Goal: Task Accomplishment & Management: Complete application form

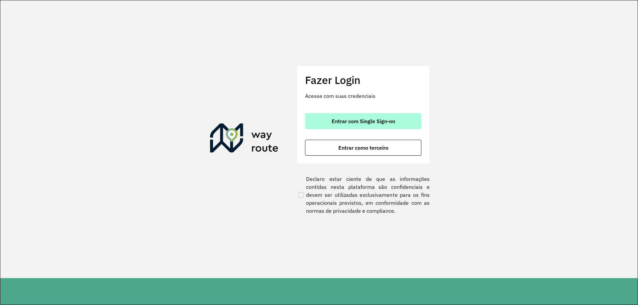
click at [338, 123] on span "Entrar com Single Sign-on" at bounding box center [363, 121] width 63 height 5
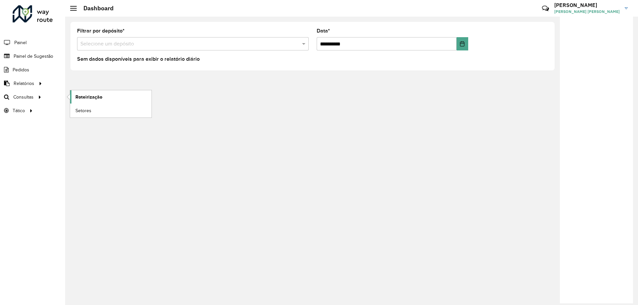
click at [76, 97] on span "Roteirização" at bounding box center [88, 97] width 27 height 7
click at [80, 95] on span "Roteirização" at bounding box center [88, 97] width 27 height 7
click at [85, 94] on span "Roteirização" at bounding box center [88, 97] width 27 height 7
click at [32, 58] on span "Painel de Sugestão" at bounding box center [35, 56] width 42 height 7
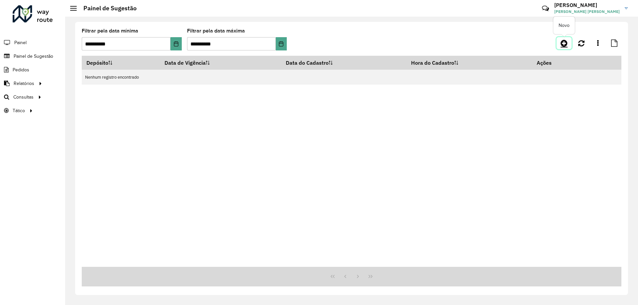
click at [567, 42] on icon at bounding box center [564, 43] width 7 height 8
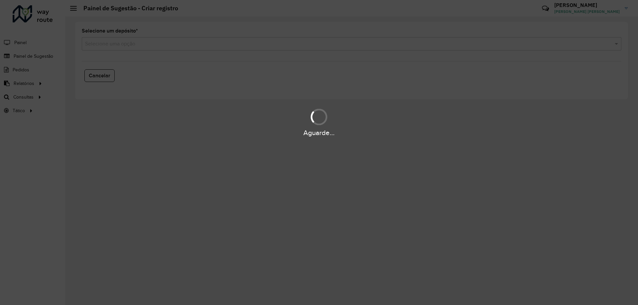
click at [166, 51] on div "Aguarde..." at bounding box center [319, 152] width 638 height 305
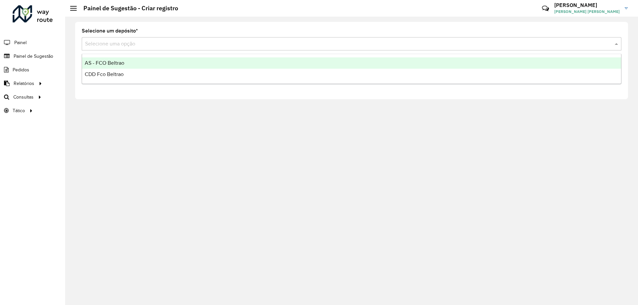
click at [159, 49] on div "Selecione uma opção" at bounding box center [352, 43] width 540 height 13
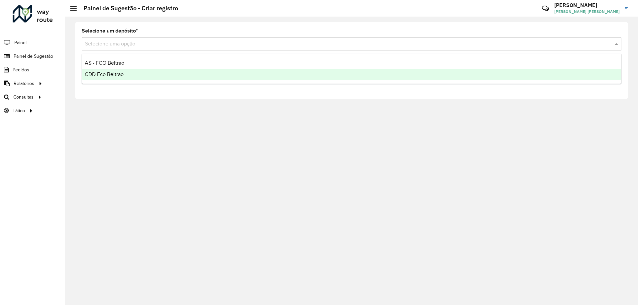
click at [123, 73] on span "CDD Fco Beltrao" at bounding box center [104, 74] width 39 height 6
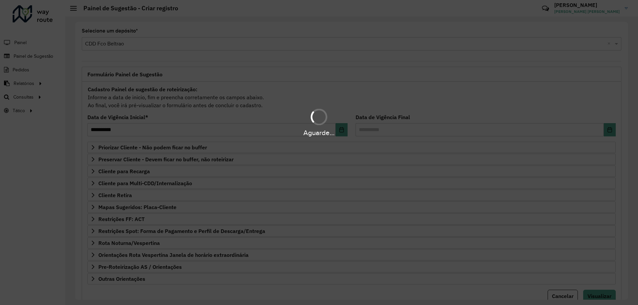
click at [154, 209] on div "Aguarde..." at bounding box center [319, 152] width 638 height 305
click at [152, 206] on div "Aguarde..." at bounding box center [319, 152] width 638 height 305
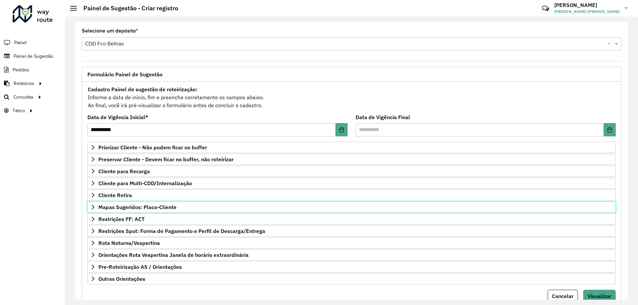
click at [150, 206] on span "Mapas Sugeridos: Placa-Cliente" at bounding box center [137, 207] width 78 height 5
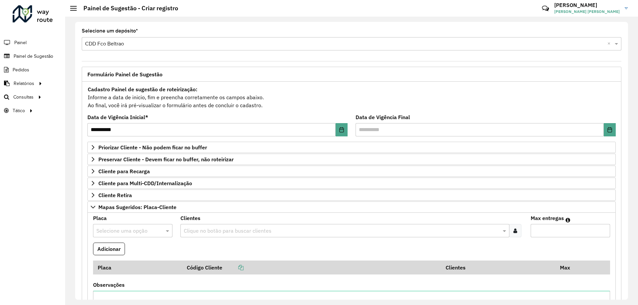
click at [130, 230] on input "text" at bounding box center [125, 231] width 59 height 8
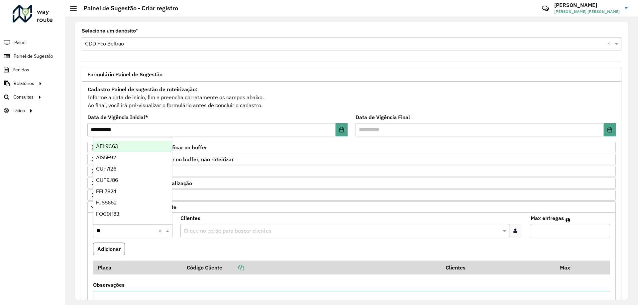
type input "***"
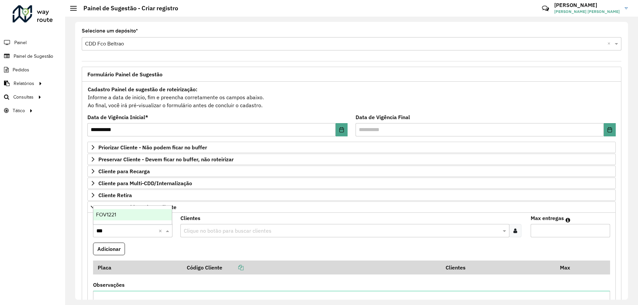
click at [117, 218] on div "FOV1221" at bounding box center [132, 214] width 78 height 11
click at [138, 229] on input "***" at bounding box center [125, 231] width 59 height 8
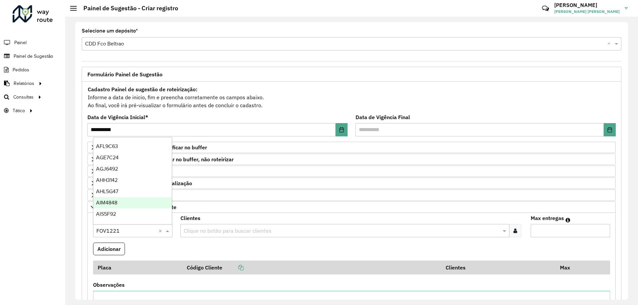
click at [209, 227] on input "text" at bounding box center [341, 231] width 319 height 8
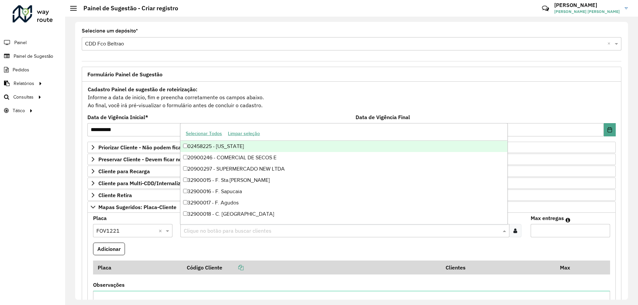
paste input "*****"
type input "*****"
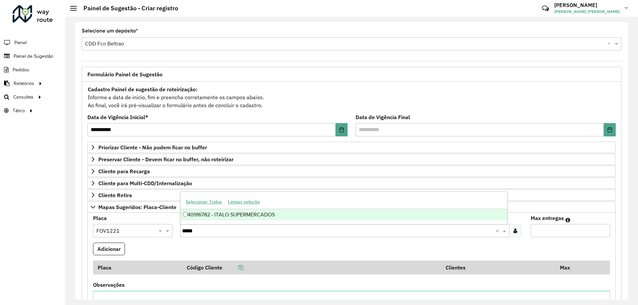
click at [221, 214] on div "40916782 - ITALO SUPERMERCADOS" at bounding box center [343, 214] width 327 height 11
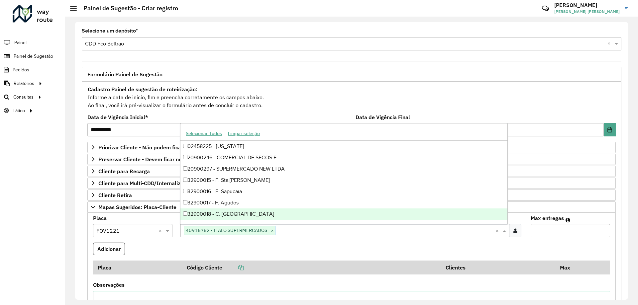
paste input "*****"
type input "*****"
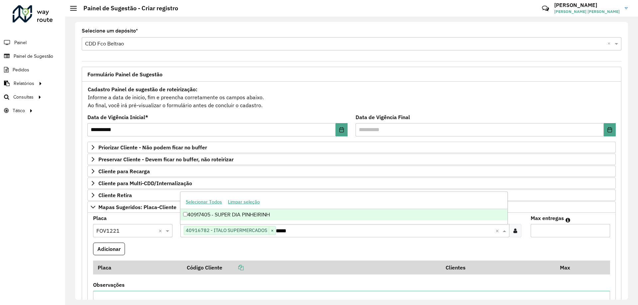
click at [283, 210] on div "40917405 - SUPER DIA PINHEIRINH" at bounding box center [343, 214] width 327 height 11
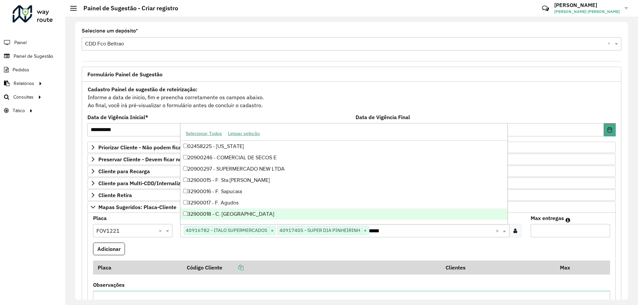
click at [550, 228] on input "Max entregas" at bounding box center [570, 230] width 79 height 13
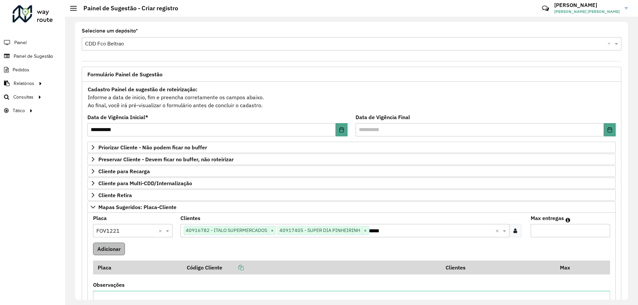
type input "*"
click at [107, 252] on button "Adicionar" at bounding box center [109, 249] width 32 height 13
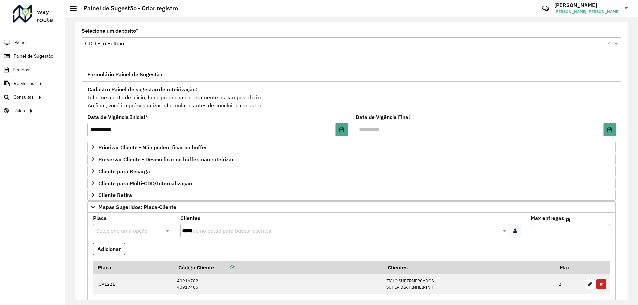
scroll to position [33, 0]
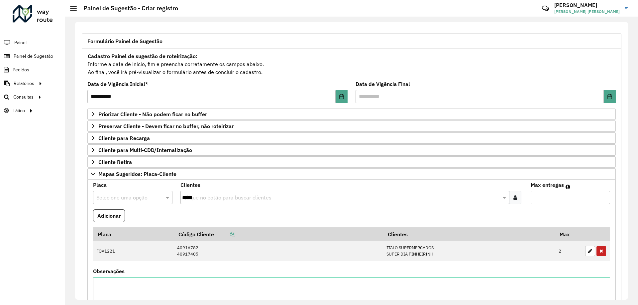
click at [115, 195] on input "text" at bounding box center [125, 198] width 59 height 8
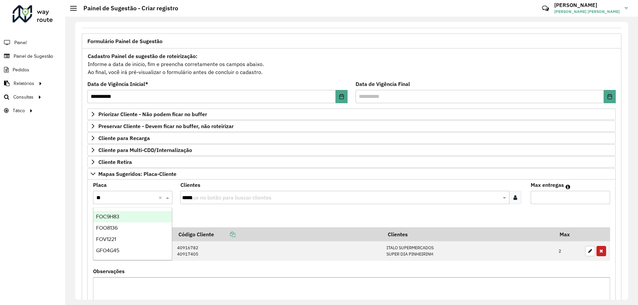
type input "***"
click at [118, 213] on div "FOO8136" at bounding box center [132, 216] width 78 height 11
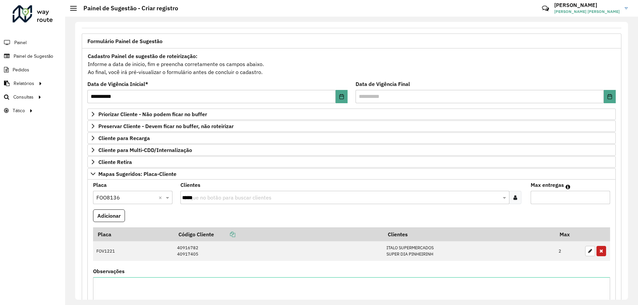
click at [195, 196] on input "*****" at bounding box center [341, 198] width 319 height 8
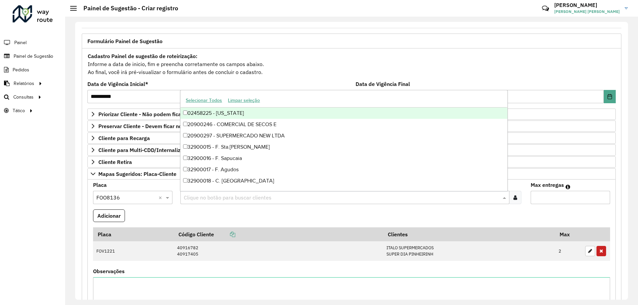
paste input "**********"
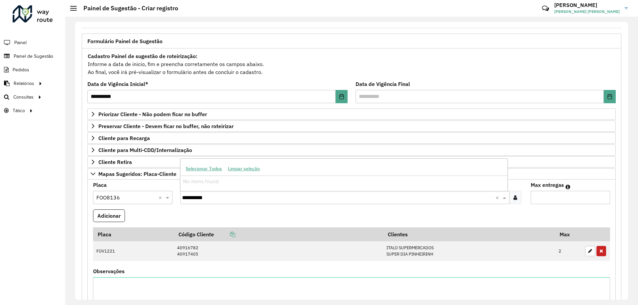
type input "*****"
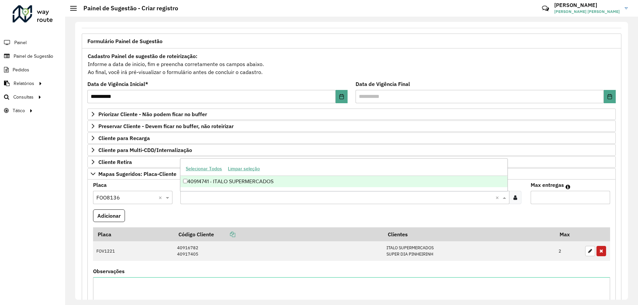
paste input "****"
type input "****"
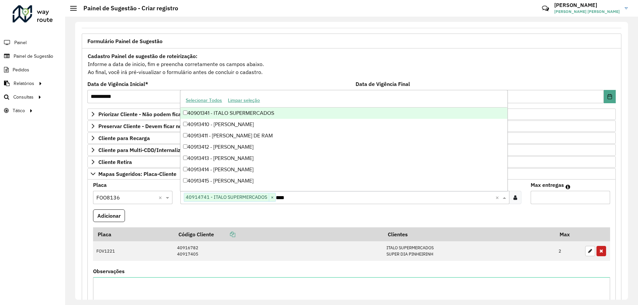
click at [254, 113] on div "40901341 - ITALO SUPERMERCADOS" at bounding box center [343, 113] width 327 height 11
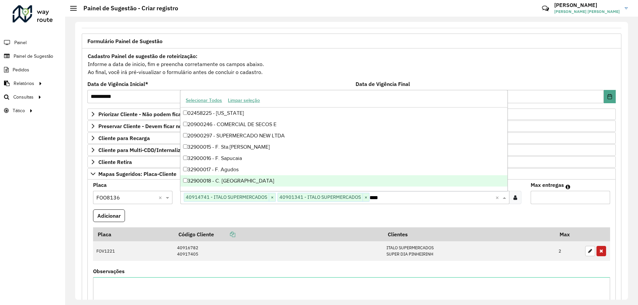
click at [547, 199] on input "*" at bounding box center [570, 197] width 79 height 13
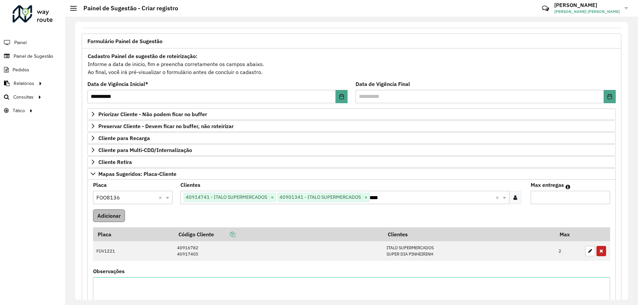
type input "*"
click at [106, 210] on button "Adicionar" at bounding box center [109, 216] width 32 height 13
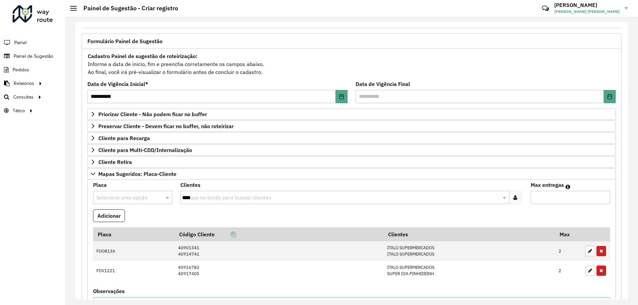
click at [124, 201] on input "text" at bounding box center [125, 198] width 59 height 8
type input "***"
click at [123, 216] on div "ATD8C05" at bounding box center [132, 216] width 78 height 11
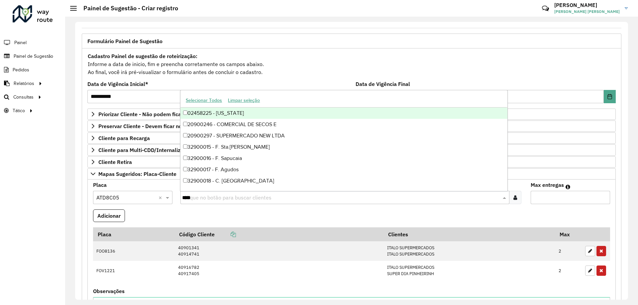
click at [226, 193] on div "Clique no botão para buscar clientes ****" at bounding box center [344, 197] width 329 height 13
paste input "**********"
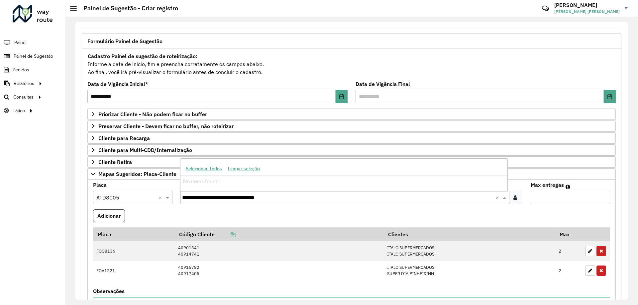
type input "****"
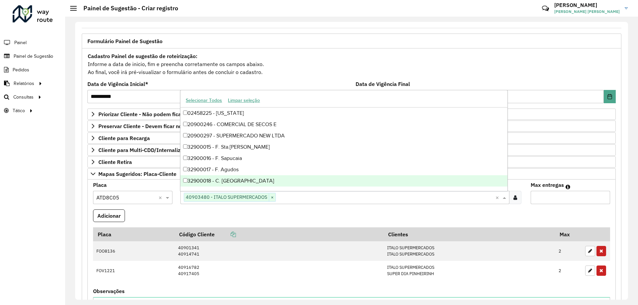
paste input "**********"
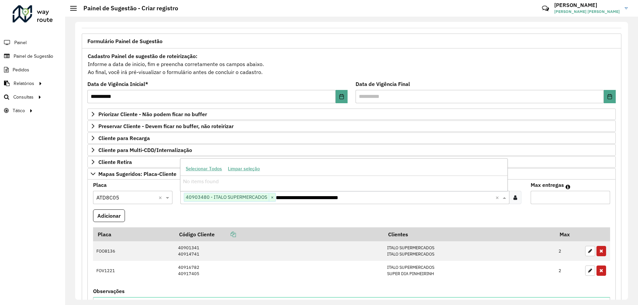
type input "*****"
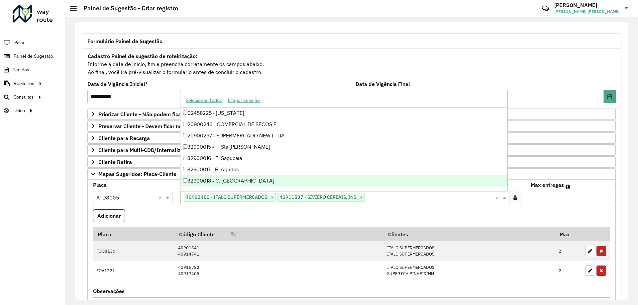
paste input "**********"
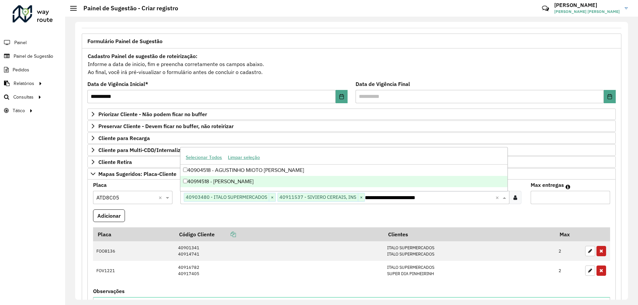
type input "****"
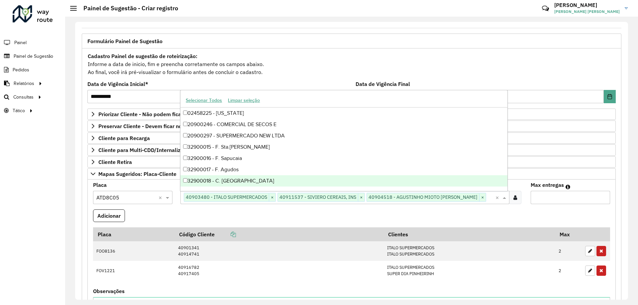
paste input "**********"
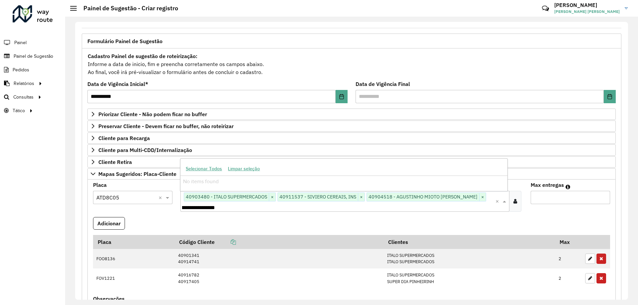
scroll to position [0, 0]
type input "****"
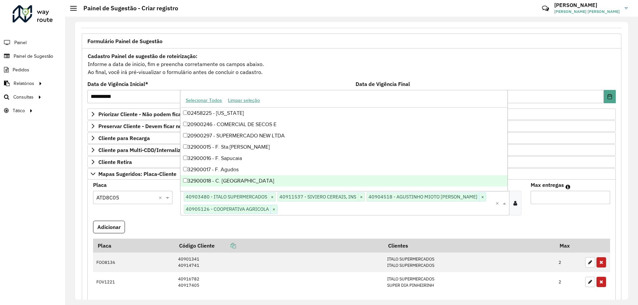
paste input "**********"
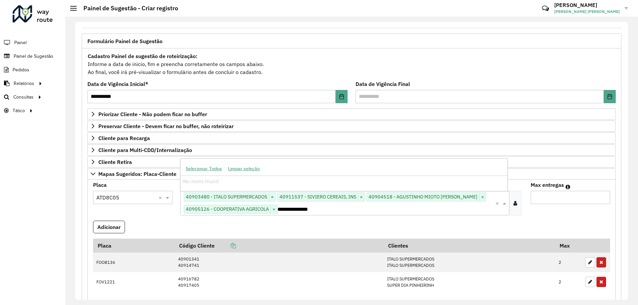
type input "****"
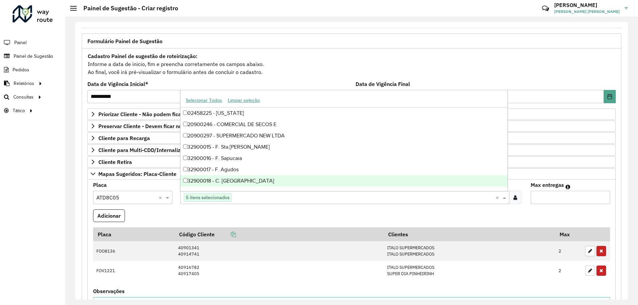
paste input "**********"
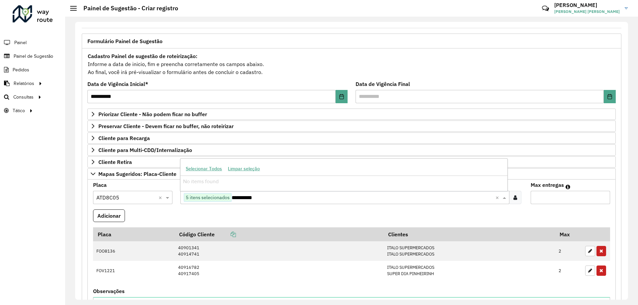
type input "****"
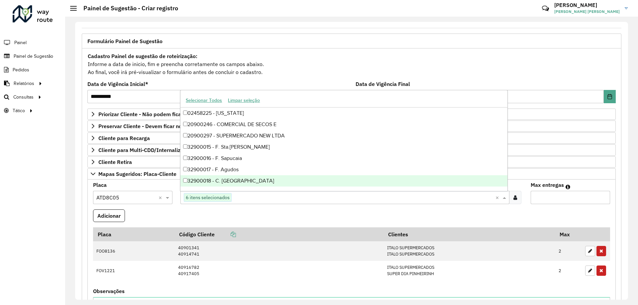
paste input "*****"
type input "*****"
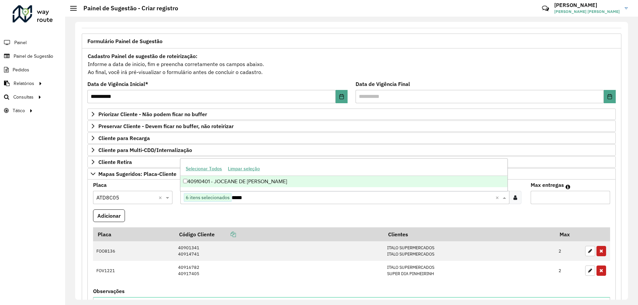
click at [244, 185] on div "40910401 - JOCEANE DE ARAUJO RO" at bounding box center [343, 181] width 327 height 11
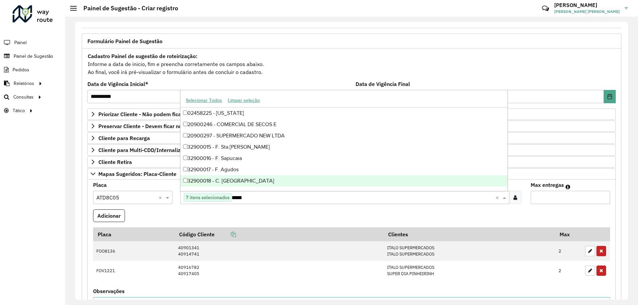
click at [557, 197] on input "*" at bounding box center [570, 197] width 79 height 13
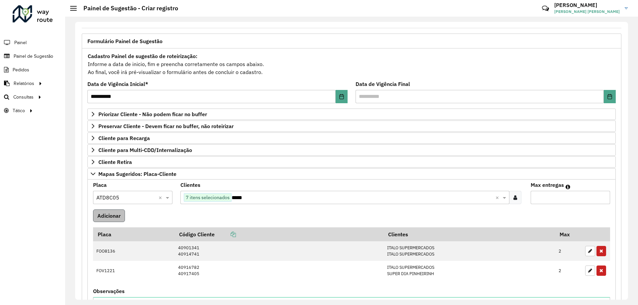
type input "*"
click at [110, 217] on button "Adicionar" at bounding box center [109, 216] width 32 height 13
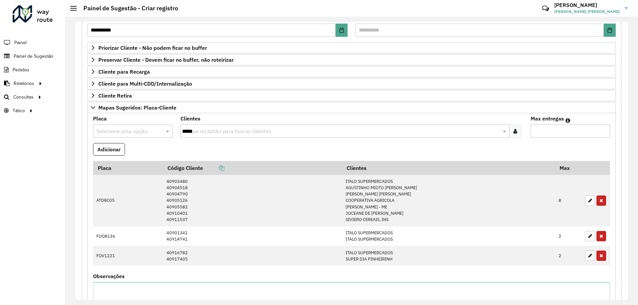
scroll to position [233, 0]
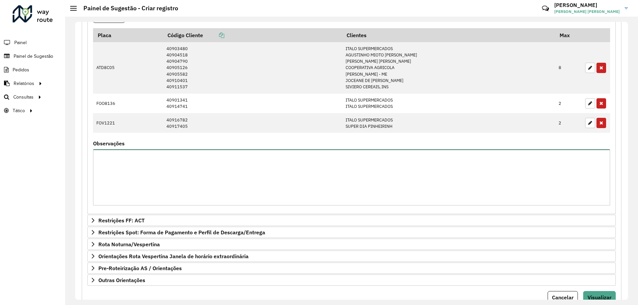
click at [170, 184] on textarea "Observações" at bounding box center [351, 178] width 517 height 56
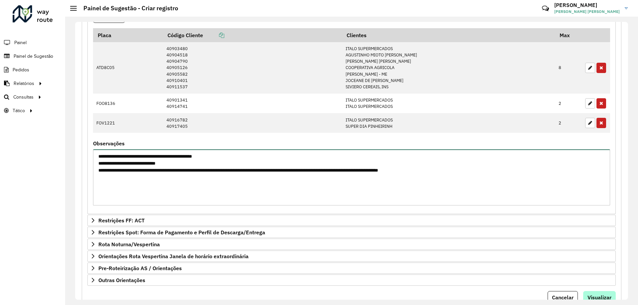
type textarea "**********"
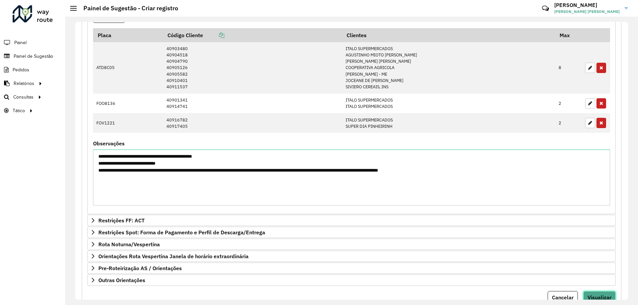
click at [601, 293] on button "Visualizar" at bounding box center [599, 297] width 33 height 13
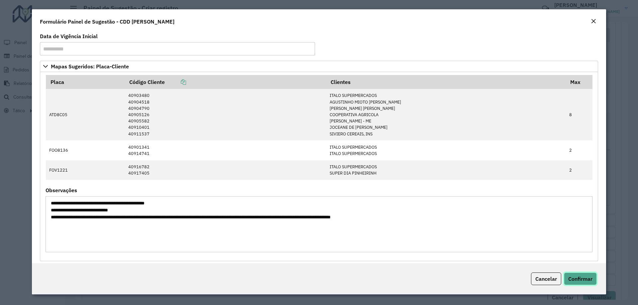
click at [578, 273] on button "Confirmar" at bounding box center [580, 279] width 33 height 13
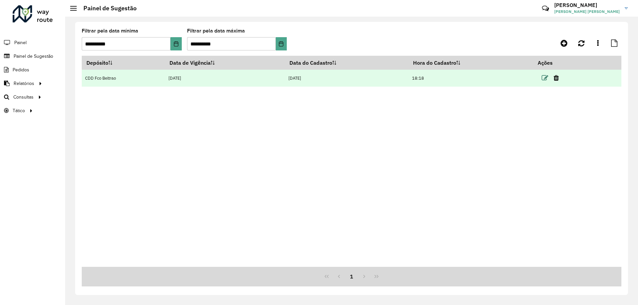
click at [548, 80] on icon at bounding box center [545, 78] width 7 height 7
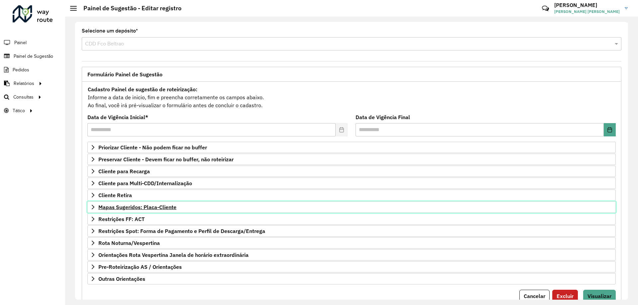
click at [155, 202] on link "Mapas Sugeridos: Placa-Cliente" at bounding box center [351, 207] width 528 height 11
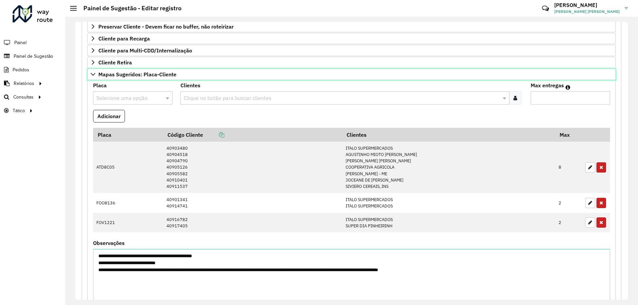
scroll to position [233, 0]
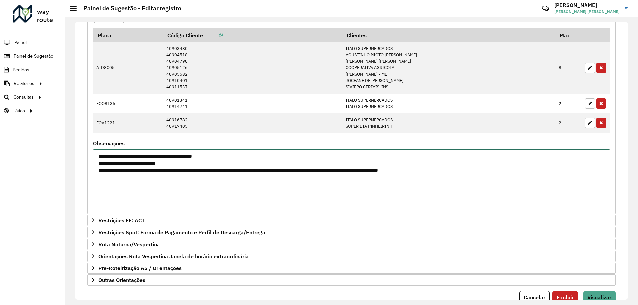
click at [468, 178] on textarea "**********" at bounding box center [351, 178] width 517 height 56
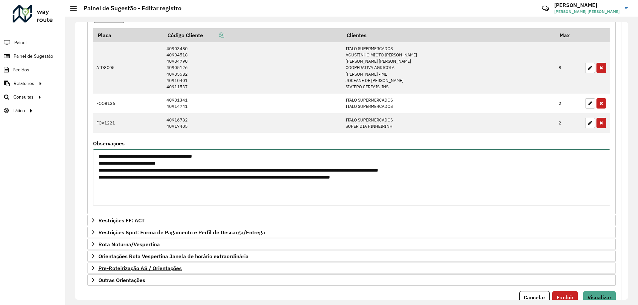
scroll to position [260, 0]
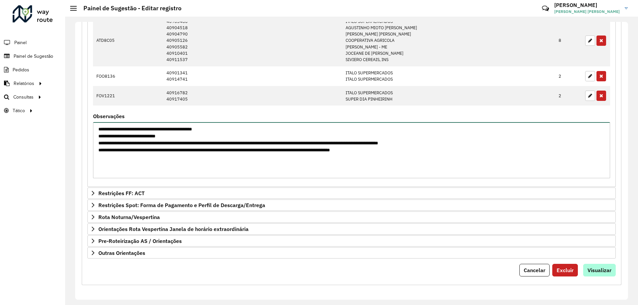
type textarea "**********"
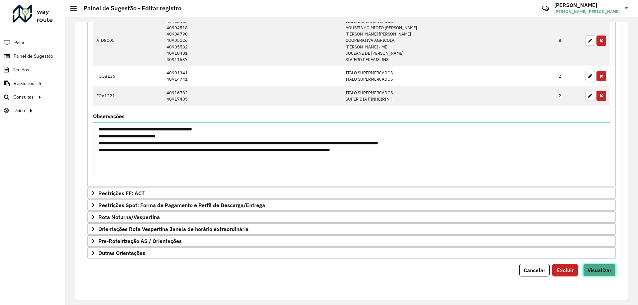
click at [597, 271] on span "Visualizar" at bounding box center [600, 270] width 24 height 7
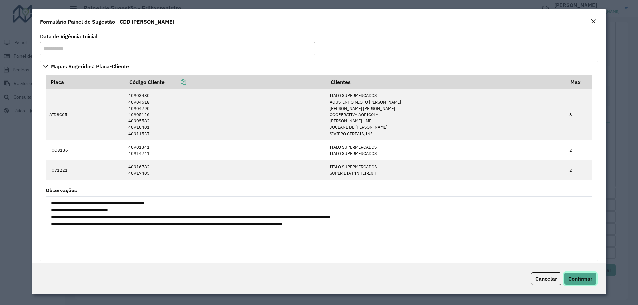
click at [585, 278] on span "Confirmar" at bounding box center [580, 279] width 24 height 7
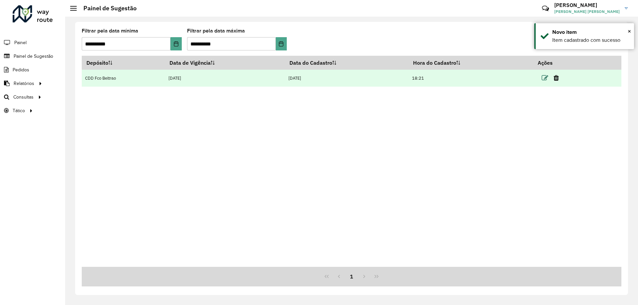
click at [546, 79] on icon at bounding box center [545, 78] width 7 height 7
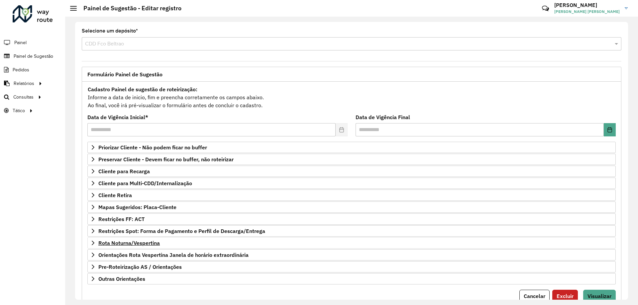
scroll to position [26, 0]
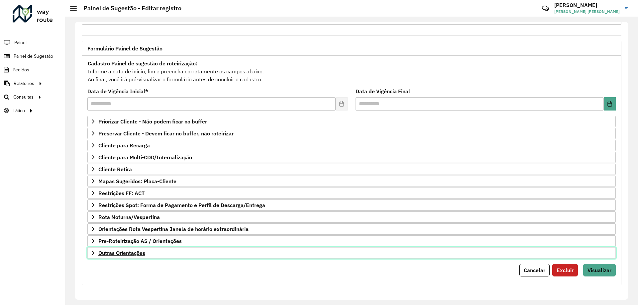
click at [127, 248] on link "Outras Orientações" at bounding box center [351, 253] width 528 height 11
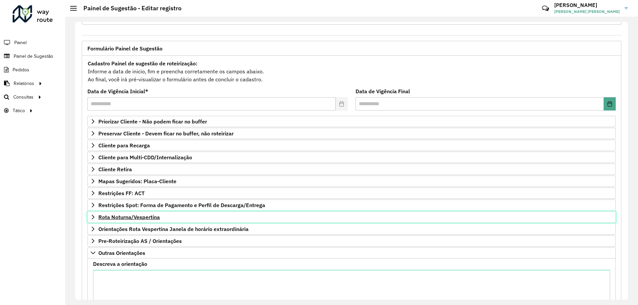
click at [139, 217] on span "Rota Noturna/Vespertina" at bounding box center [128, 217] width 61 height 5
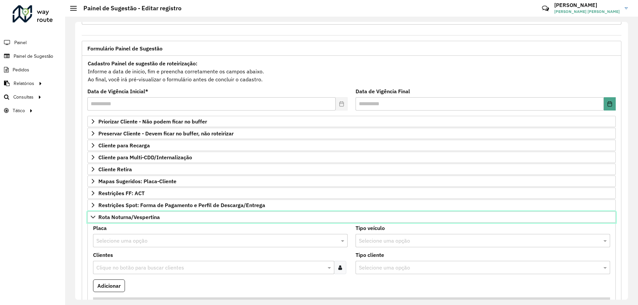
scroll to position [92, 0]
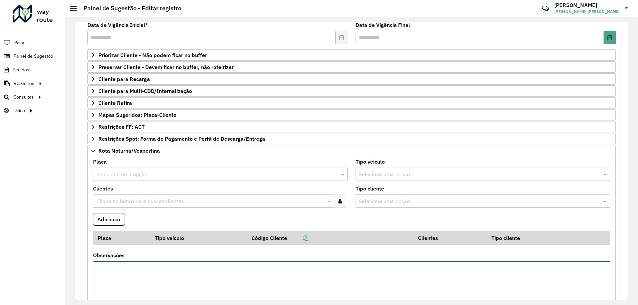
click at [132, 264] on textarea "Observações" at bounding box center [351, 290] width 517 height 56
paste textarea "*****"
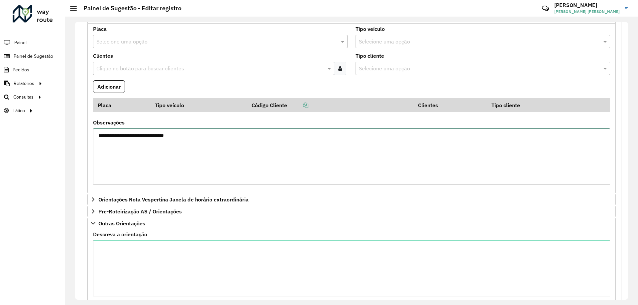
scroll to position [272, 0]
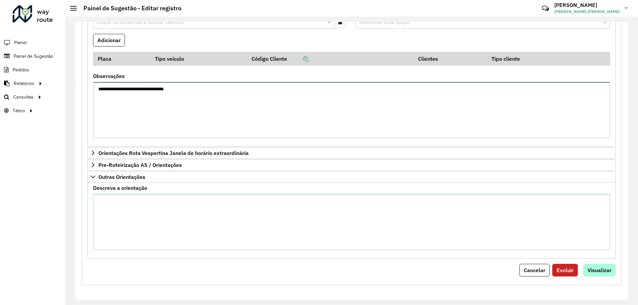
type textarea "**********"
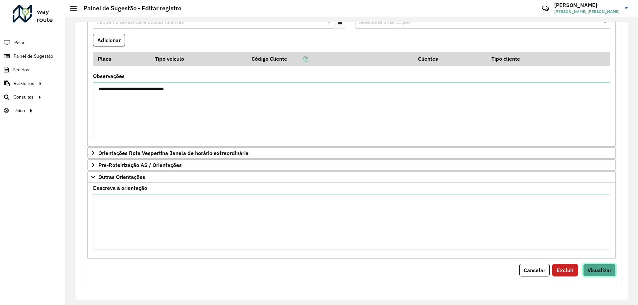
click at [602, 272] on span "Visualizar" at bounding box center [600, 270] width 24 height 7
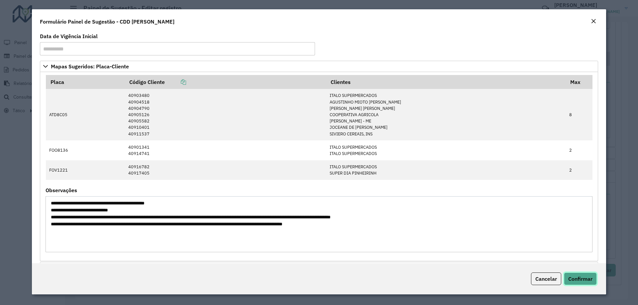
click at [575, 278] on span "Confirmar" at bounding box center [580, 279] width 24 height 7
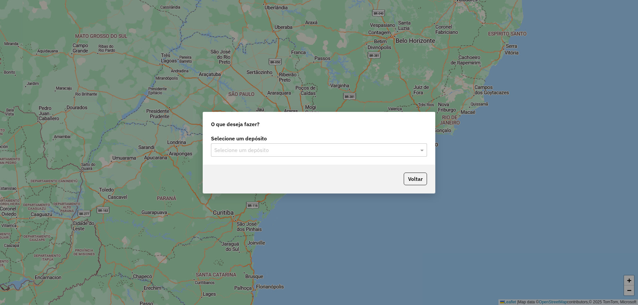
click at [270, 155] on div "Selecione um depósito" at bounding box center [319, 150] width 216 height 13
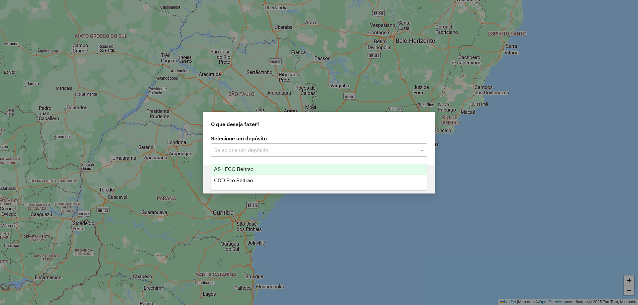
click at [252, 181] on span "CDD Fco Beltrao" at bounding box center [233, 181] width 39 height 6
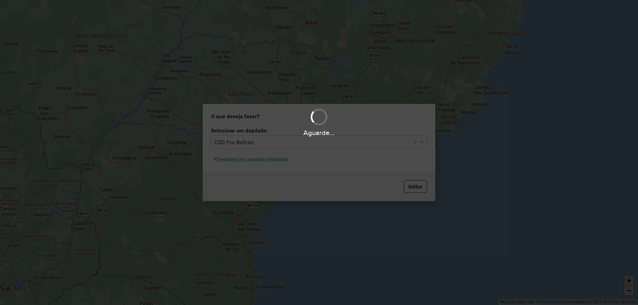
click at [254, 161] on hb-app "Aguarde... Pop-up bloqueado! Seu navegador bloqueou automáticamente a abertura …" at bounding box center [319, 152] width 638 height 305
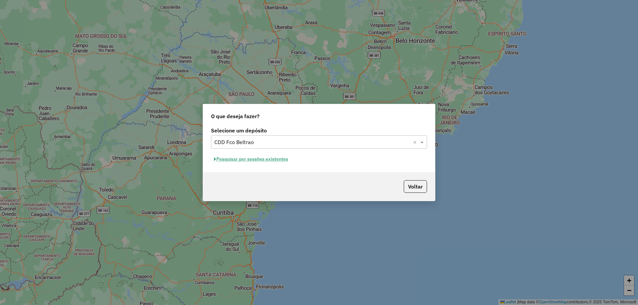
click at [254, 156] on button "Pesquisar por sessões existentes" at bounding box center [251, 159] width 80 height 10
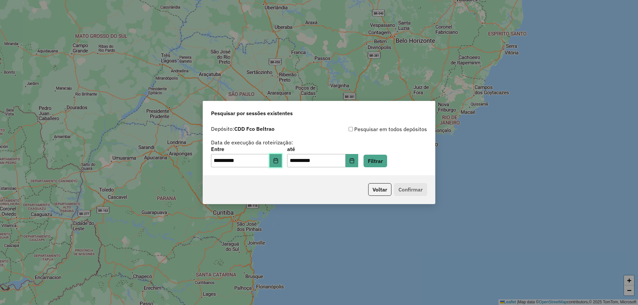
click at [279, 161] on icon "Choose Date" at bounding box center [275, 160] width 5 height 5
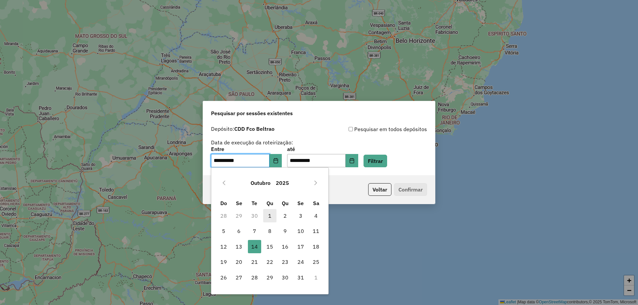
click at [271, 212] on span "1" at bounding box center [269, 215] width 13 height 13
type input "**********"
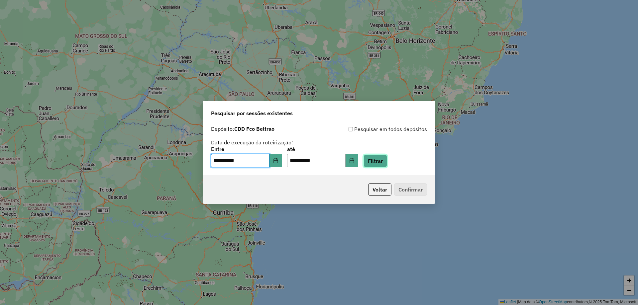
click at [386, 164] on button "Filtrar" at bounding box center [376, 161] width 24 height 13
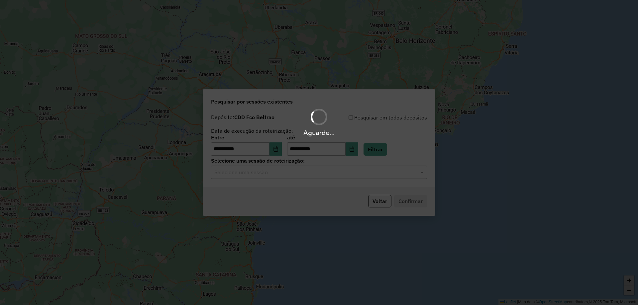
click at [351, 174] on div "Aguarde..." at bounding box center [319, 152] width 638 height 305
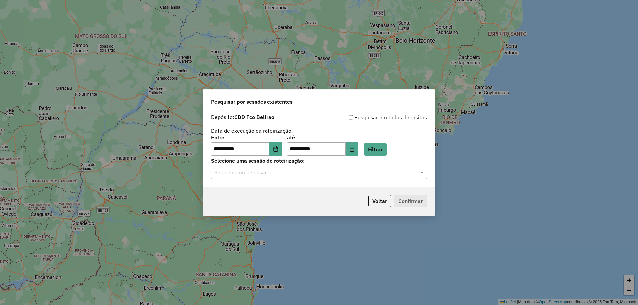
click at [339, 175] on input "text" at bounding box center [312, 173] width 196 height 8
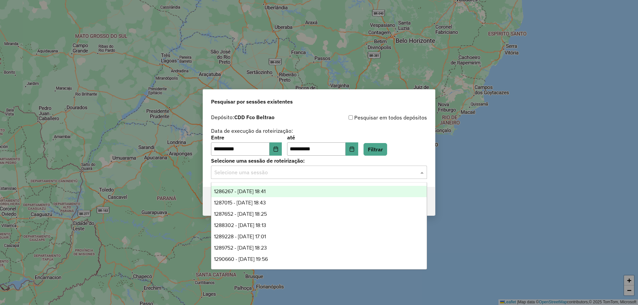
click at [281, 189] on div "1286267 - 01/10/2025 18:41" at bounding box center [318, 191] width 215 height 11
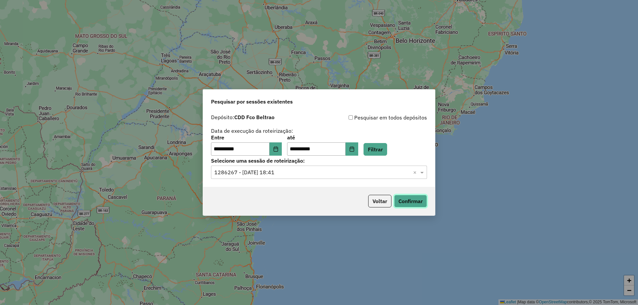
click at [411, 198] on button "Confirmar" at bounding box center [410, 201] width 33 height 13
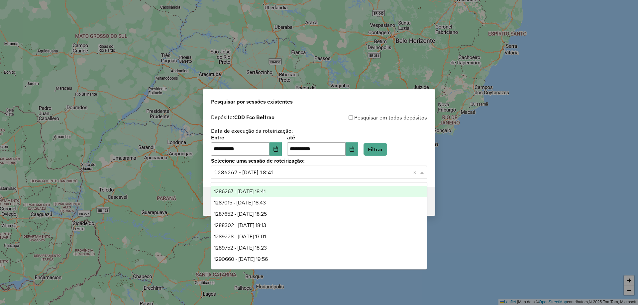
click at [277, 175] on input "text" at bounding box center [312, 173] width 196 height 8
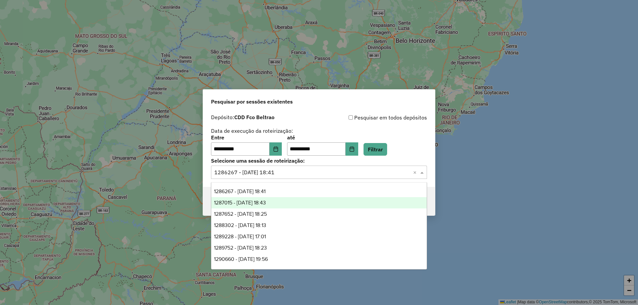
click at [264, 205] on span "1287015 - 02/10/2025 18:43" at bounding box center [240, 203] width 52 height 6
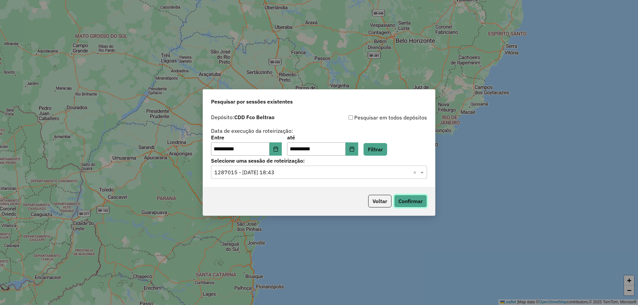
click at [401, 204] on button "Confirmar" at bounding box center [410, 201] width 33 height 13
click at [277, 149] on button "Choose Date" at bounding box center [276, 149] width 13 height 13
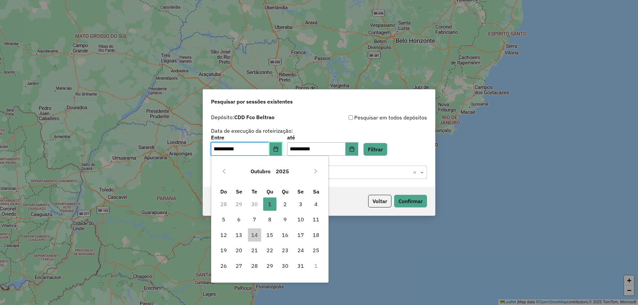
click at [277, 149] on button "Choose Date" at bounding box center [276, 149] width 13 height 13
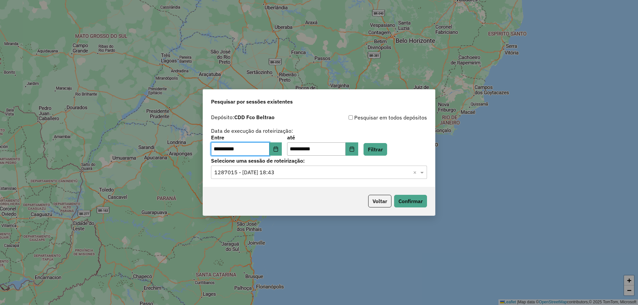
click at [299, 177] on div "Selecione uma sessão × 1287015 - 02/10/2025 18:43 ×" at bounding box center [319, 172] width 216 height 13
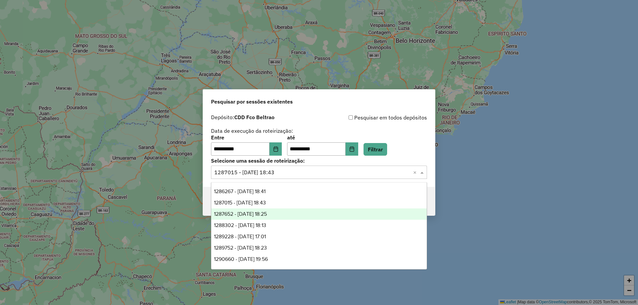
click at [256, 216] on span "1287652 - 03/10/2025 18:25" at bounding box center [240, 214] width 53 height 6
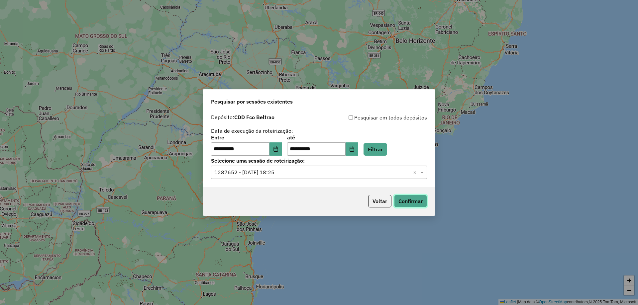
click at [421, 202] on button "Confirmar" at bounding box center [410, 201] width 33 height 13
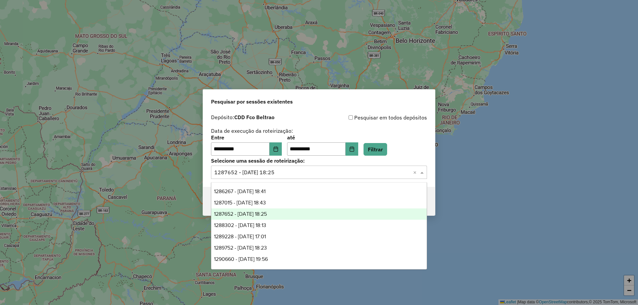
click at [284, 169] on input "text" at bounding box center [312, 173] width 196 height 8
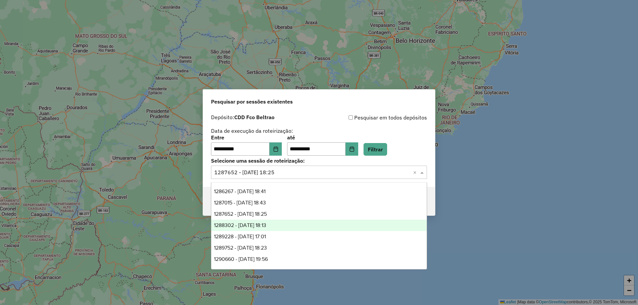
click at [248, 226] on span "1288302 - 04/10/2025 18:13" at bounding box center [240, 226] width 52 height 6
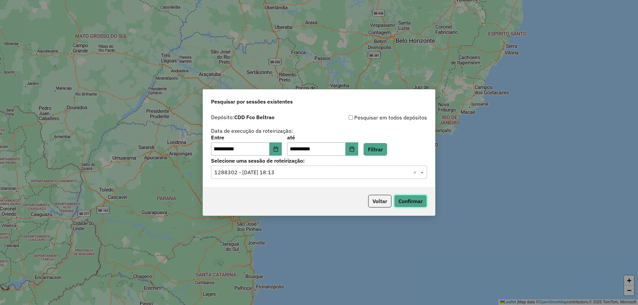
click at [410, 203] on button "Confirmar" at bounding box center [410, 201] width 33 height 13
click at [278, 151] on icon "Choose Date" at bounding box center [275, 149] width 5 height 5
click at [308, 118] on div "Depósito: CDD Fco Beltrao" at bounding box center [265, 118] width 108 height 8
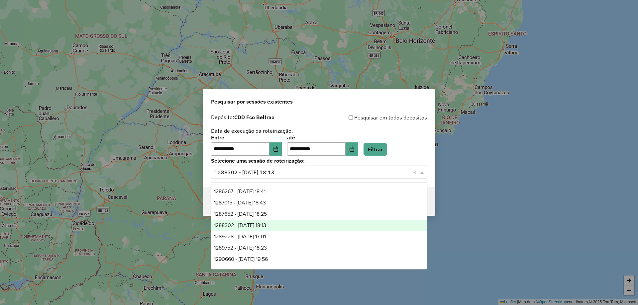
click at [292, 174] on input "text" at bounding box center [312, 173] width 196 height 8
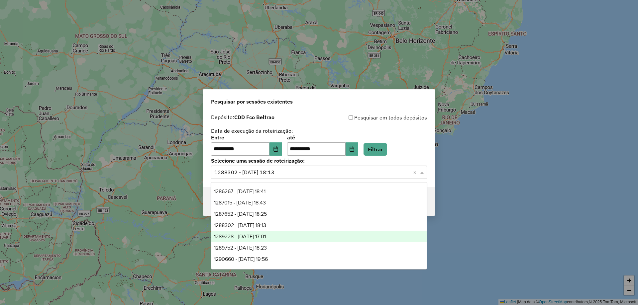
click at [266, 238] on span "1289228 - 06/10/2025 17:01" at bounding box center [240, 237] width 52 height 6
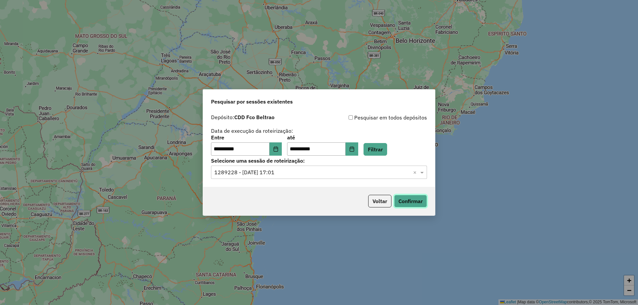
click at [414, 201] on button "Confirmar" at bounding box center [410, 201] width 33 height 13
click at [302, 176] on div "Selecione uma sessão × 1289228 - 06/10/2025 17:01 ×" at bounding box center [319, 172] width 216 height 13
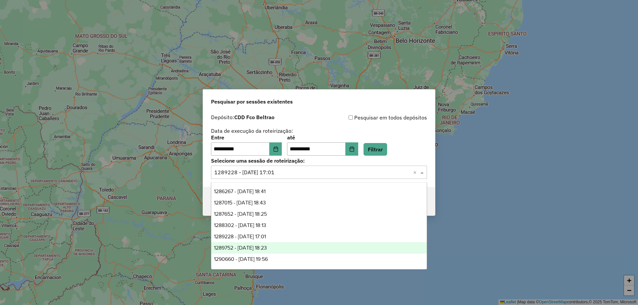
click at [267, 250] on span "1289752 - 07/10/2025 18:23" at bounding box center [240, 248] width 53 height 6
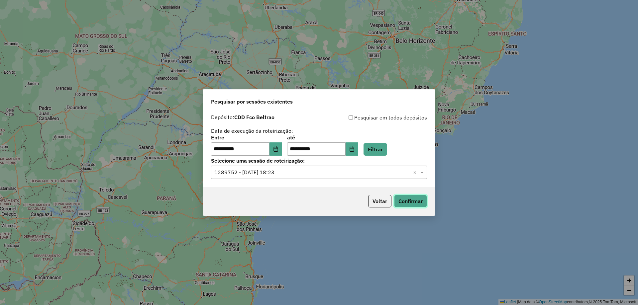
click at [409, 202] on button "Confirmar" at bounding box center [410, 201] width 33 height 13
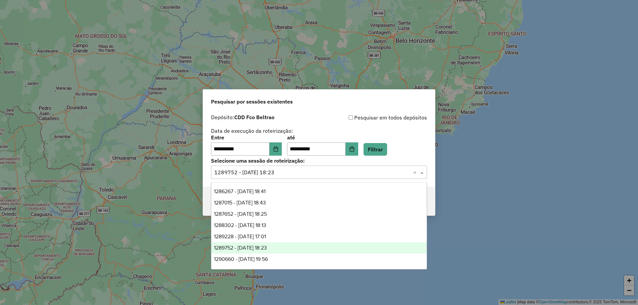
click at [316, 178] on div "Selecione uma sessão × 1289752 - 07/10/2025 18:23 ×" at bounding box center [319, 172] width 216 height 13
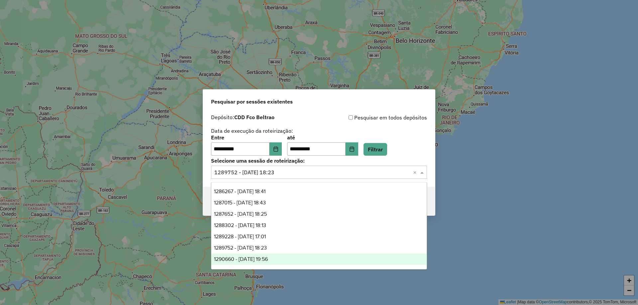
click at [265, 260] on span "1290660 - 08/10/2025 19:56" at bounding box center [241, 260] width 54 height 6
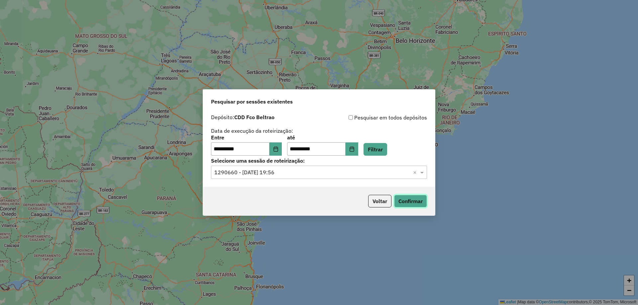
click at [419, 205] on button "Confirmar" at bounding box center [410, 201] width 33 height 13
click at [304, 175] on input "text" at bounding box center [312, 173] width 196 height 8
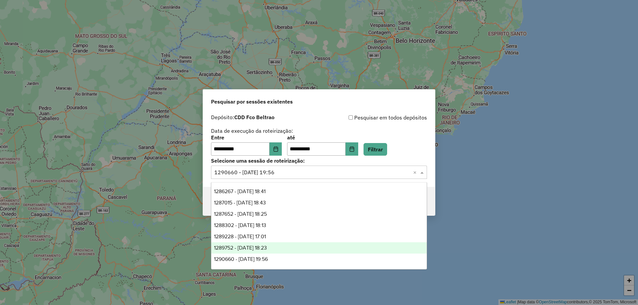
scroll to position [33, 0]
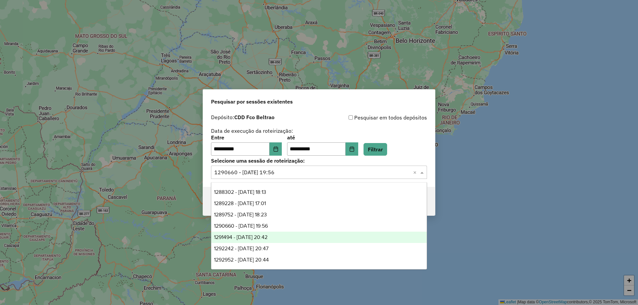
click at [268, 236] on span "1291494 - 09/10/2025 20:42" at bounding box center [241, 238] width 54 height 6
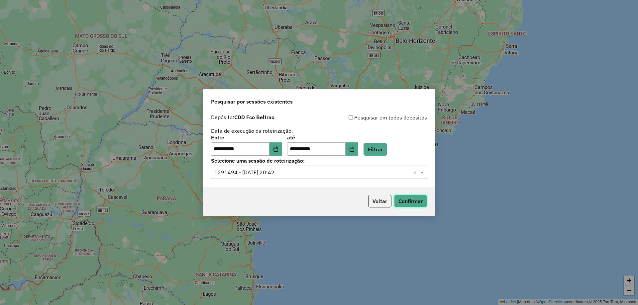
click at [412, 204] on button "Confirmar" at bounding box center [410, 201] width 33 height 13
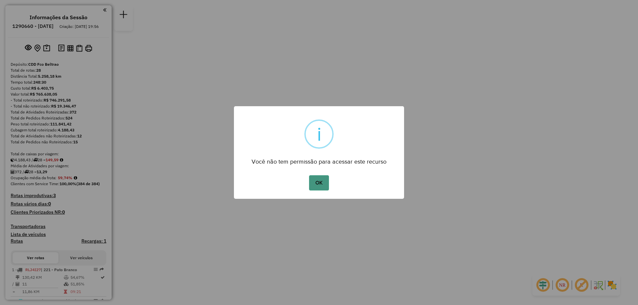
click at [315, 179] on button "OK" at bounding box center [319, 182] width 20 height 15
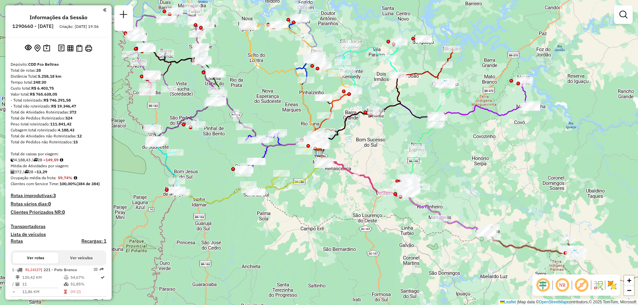
drag, startPoint x: 406, startPoint y: 97, endPoint x: 412, endPoint y: 110, distance: 14.1
click at [408, 102] on div "Janela de atendimento Grade de atendimento Capacidade Transportadoras Veículos …" at bounding box center [319, 152] width 638 height 305
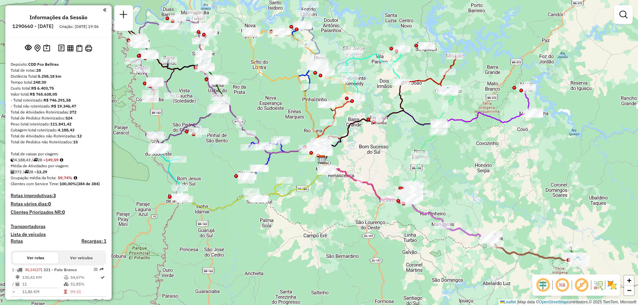
click at [413, 113] on icon at bounding box center [380, 136] width 117 height 50
select select "**********"
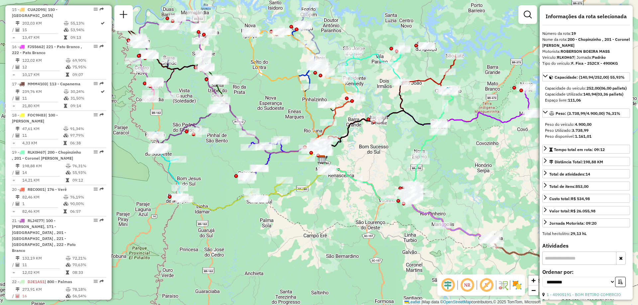
scroll to position [954, 0]
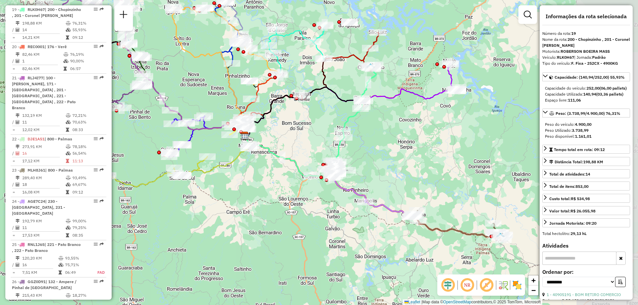
drag, startPoint x: 361, startPoint y: 58, endPoint x: 345, endPoint y: 55, distance: 16.2
click at [345, 55] on icon at bounding box center [315, 74] width 128 height 83
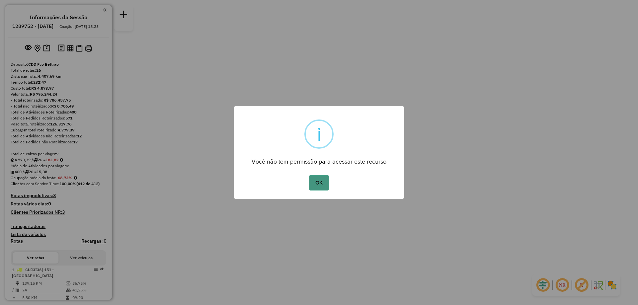
click at [321, 187] on button "OK" at bounding box center [319, 182] width 20 height 15
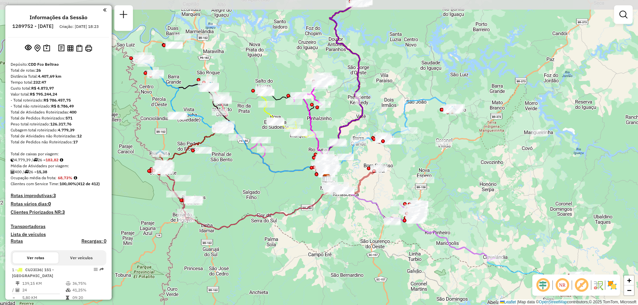
drag, startPoint x: 417, startPoint y: 54, endPoint x: 436, endPoint y: 2, distance: 55.9
click at [424, 82] on div "Janela de atendimento Grade de atendimento Capacidade Transportadoras Veículos …" at bounding box center [319, 152] width 638 height 305
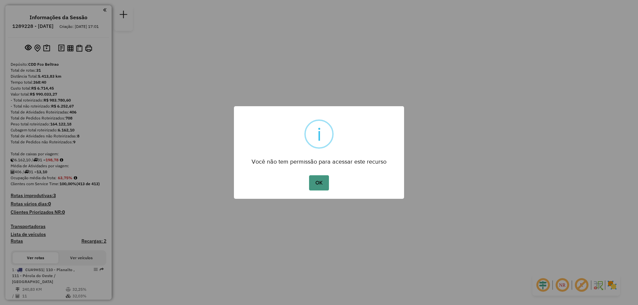
click at [322, 180] on button "OK" at bounding box center [319, 182] width 20 height 15
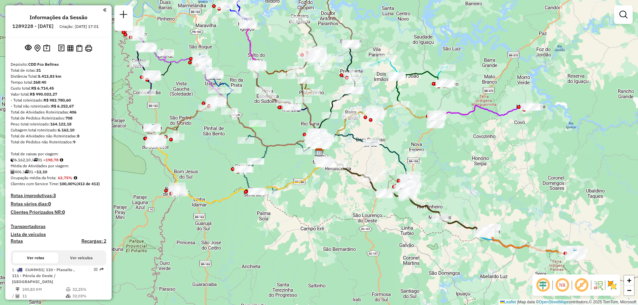
click at [322, 180] on div "Janela de atendimento Grade de atendimento Capacidade Transportadoras Veículos …" at bounding box center [319, 152] width 638 height 305
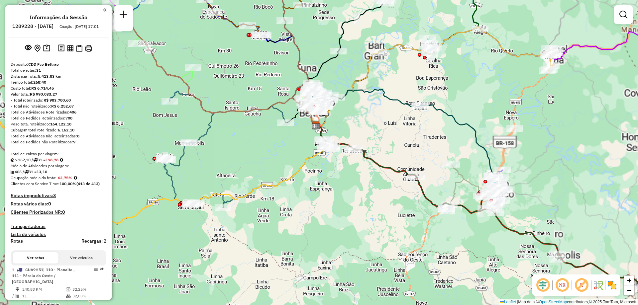
click at [320, 183] on div "Janela de atendimento Grade de atendimento Capacidade Transportadoras Veículos …" at bounding box center [319, 152] width 638 height 305
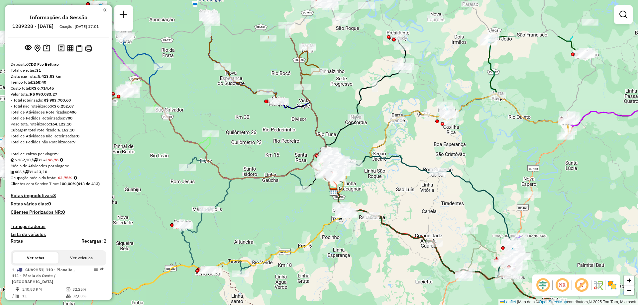
drag, startPoint x: 368, startPoint y: 110, endPoint x: 384, endPoint y: 168, distance: 61.0
click at [384, 168] on div "Janela de atendimento Grade de atendimento Capacidade Transportadoras Veículos …" at bounding box center [319, 152] width 638 height 305
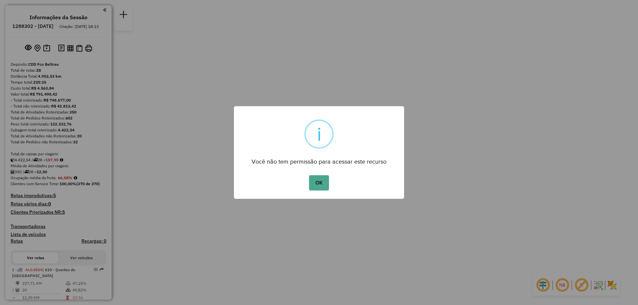
click at [325, 177] on button "OK" at bounding box center [319, 182] width 20 height 15
click at [317, 182] on button "OK" at bounding box center [319, 182] width 20 height 15
click at [317, 182] on div "× i Você não tem permissão para acessar este recurso OK No Cancel" at bounding box center [319, 152] width 170 height 93
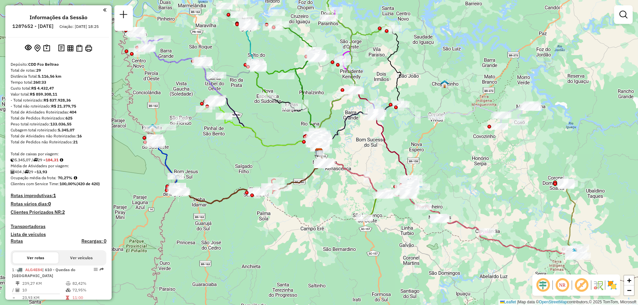
click at [334, 123] on icon at bounding box center [331, 63] width 48 height 177
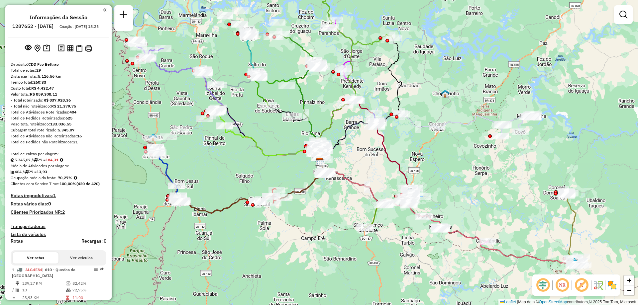
drag, startPoint x: 336, startPoint y: 132, endPoint x: 376, endPoint y: 162, distance: 50.1
click at [366, 154] on div "Janela de atendimento Grade de atendimento Capacidade Transportadoras Veículos …" at bounding box center [319, 152] width 638 height 305
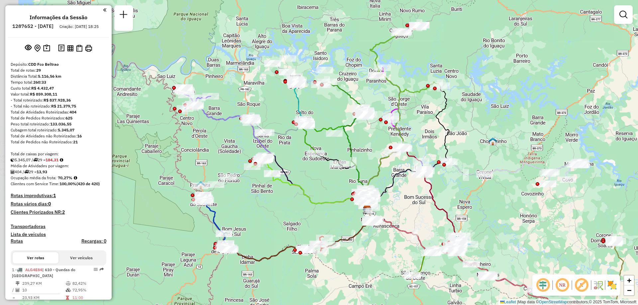
drag, startPoint x: 376, startPoint y: 162, endPoint x: 389, endPoint y: 182, distance: 23.9
click at [389, 182] on div "Janela de atendimento Grade de atendimento Capacidade Transportadoras Veículos …" at bounding box center [319, 152] width 638 height 305
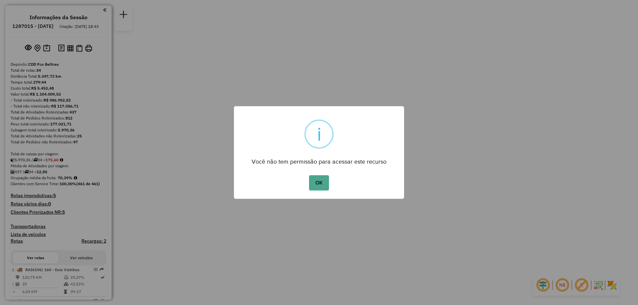
click at [322, 191] on div "OK No Cancel" at bounding box center [319, 183] width 170 height 19
click at [321, 185] on button "OK" at bounding box center [319, 182] width 20 height 15
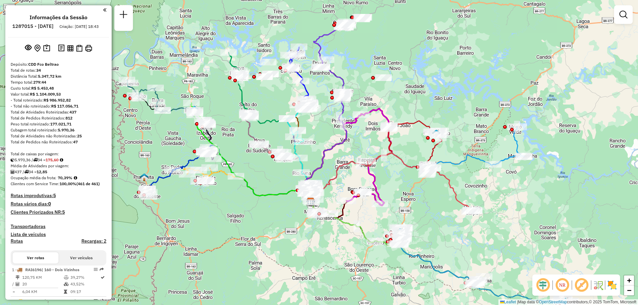
drag, startPoint x: 318, startPoint y: 85, endPoint x: 309, endPoint y: 139, distance: 55.3
click at [309, 139] on div "Rota 17 - Placa GBA6F84 40900152 - JOSELINO ENGELS - ME Janela de atendimento G…" at bounding box center [319, 152] width 638 height 305
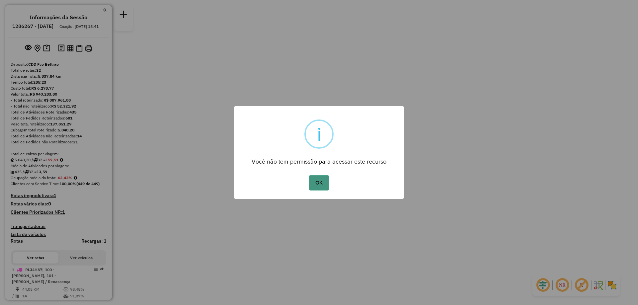
click at [317, 183] on button "OK" at bounding box center [319, 182] width 20 height 15
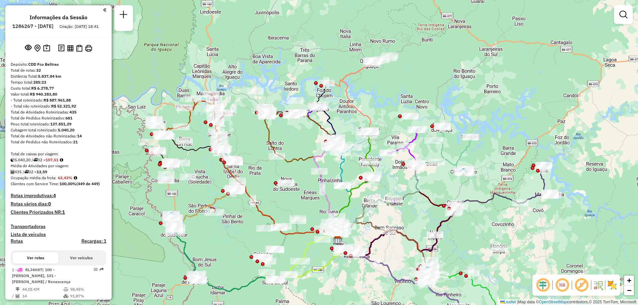
drag, startPoint x: 260, startPoint y: 100, endPoint x: 279, endPoint y: 187, distance: 89.8
click at [279, 186] on div at bounding box center [286, 183] width 17 height 7
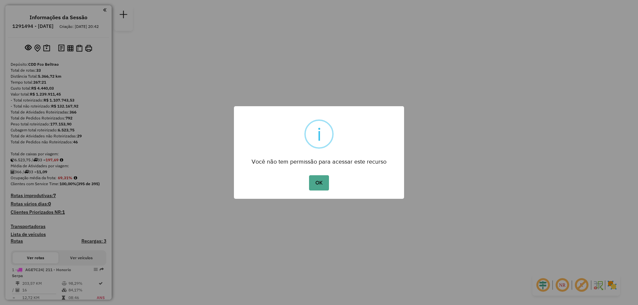
click at [316, 168] on div "× i Você não tem permissão para acessar este recurso OK No Cancel" at bounding box center [319, 152] width 170 height 93
click at [318, 179] on button "OK" at bounding box center [319, 182] width 20 height 15
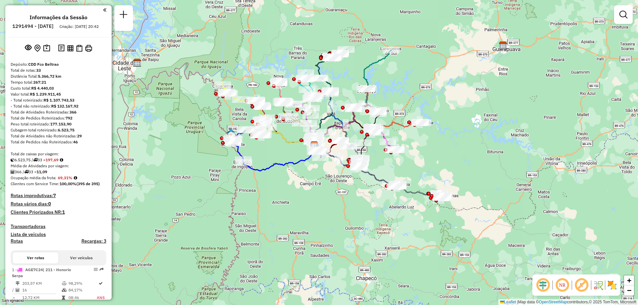
drag, startPoint x: 412, startPoint y: 51, endPoint x: 427, endPoint y: 109, distance: 59.6
click at [427, 109] on div "Janela de atendimento Grade de atendimento Capacidade Transportadoras Veículos …" at bounding box center [319, 152] width 638 height 305
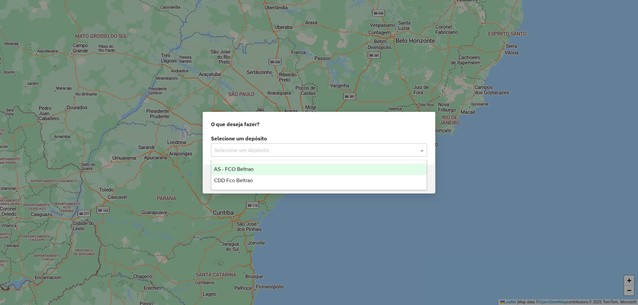
click at [227, 153] on input "text" at bounding box center [312, 151] width 196 height 8
click at [245, 177] on div "CDD Fco Beltrao" at bounding box center [318, 180] width 215 height 11
drag, startPoint x: 286, startPoint y: 155, endPoint x: 268, endPoint y: 163, distance: 20.3
click at [286, 155] on div "Selecione um depósito" at bounding box center [319, 150] width 216 height 13
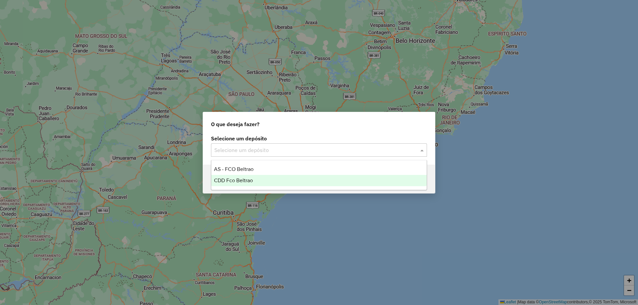
click at [237, 181] on span "CDD Fco Beltrao" at bounding box center [233, 181] width 39 height 6
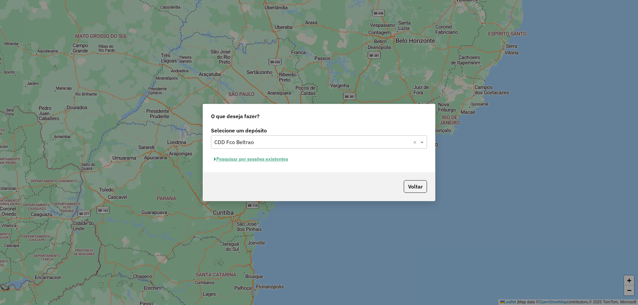
click at [269, 161] on button "Pesquisar por sessões existentes" at bounding box center [251, 159] width 80 height 10
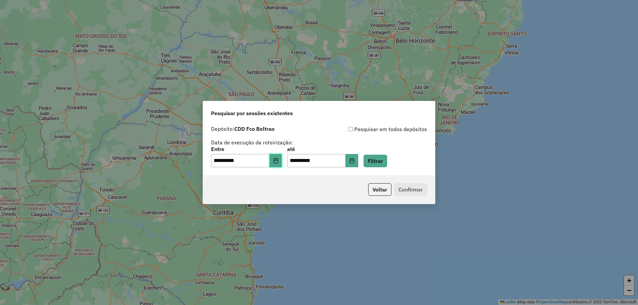
click at [281, 165] on button "Choose Date" at bounding box center [276, 160] width 13 height 13
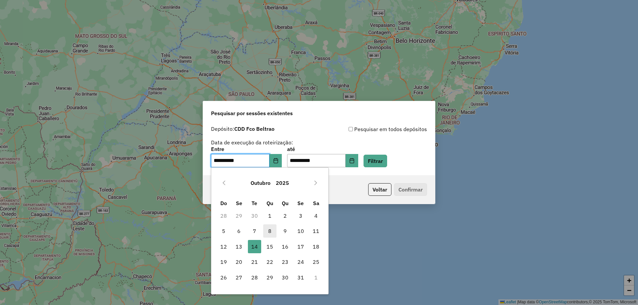
click at [270, 230] on span "8" at bounding box center [269, 231] width 13 height 13
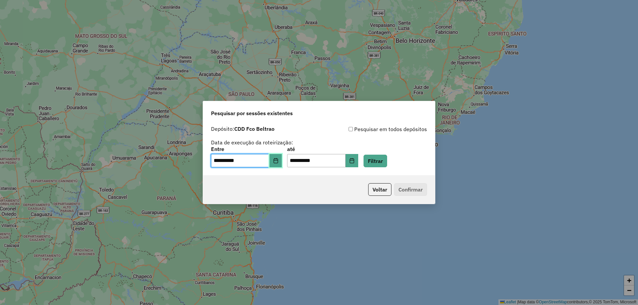
click at [278, 161] on icon "Choose Date" at bounding box center [276, 160] width 4 height 5
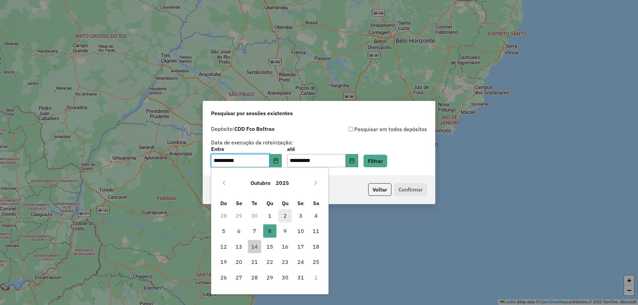
click at [287, 216] on span "2" at bounding box center [285, 215] width 13 height 13
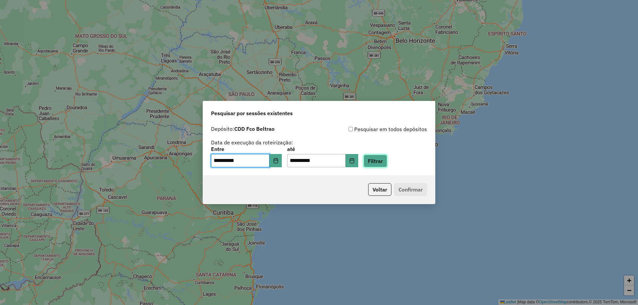
click at [387, 160] on button "Filtrar" at bounding box center [376, 161] width 24 height 13
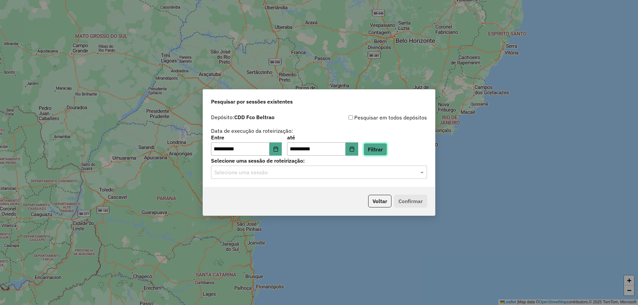
click at [377, 148] on button "Filtrar" at bounding box center [376, 149] width 24 height 13
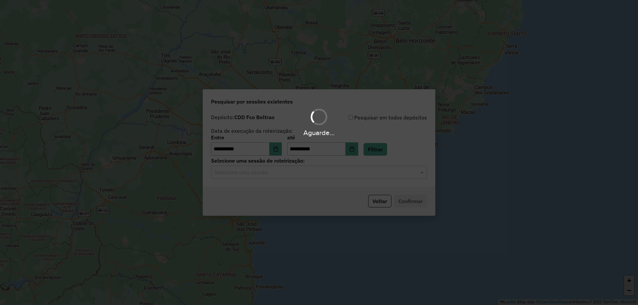
click at [282, 178] on div "Aguarde..." at bounding box center [319, 152] width 638 height 305
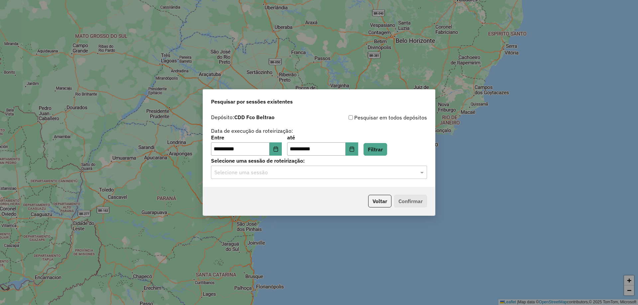
click at [280, 174] on input "text" at bounding box center [312, 173] width 196 height 8
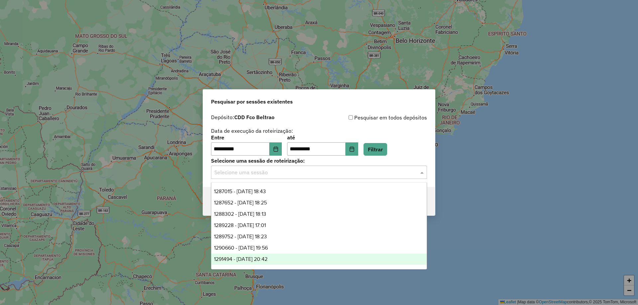
click at [261, 257] on span "1291494 - 09/10/2025 20:42" at bounding box center [241, 260] width 54 height 6
click at [330, 172] on input "text" at bounding box center [312, 173] width 196 height 8
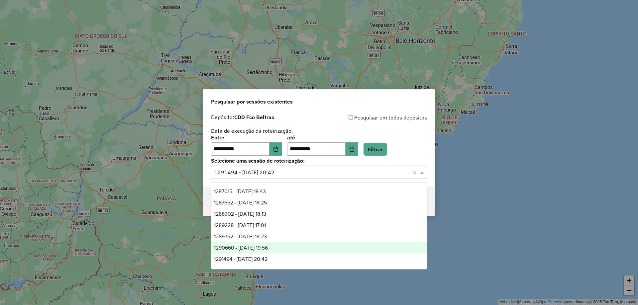
click at [252, 246] on span "1290660 - 08/10/2025 19:56" at bounding box center [241, 248] width 54 height 6
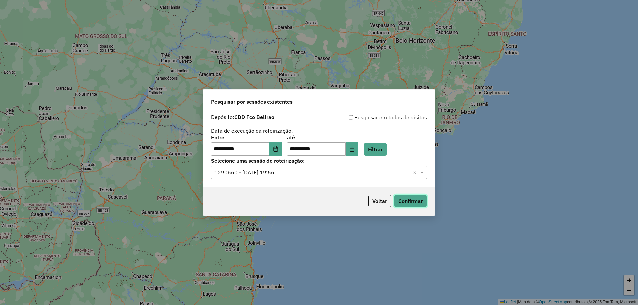
click at [412, 204] on button "Confirmar" at bounding box center [410, 201] width 33 height 13
click at [270, 183] on div "**********" at bounding box center [319, 149] width 232 height 76
click at [274, 173] on input "text" at bounding box center [312, 173] width 196 height 8
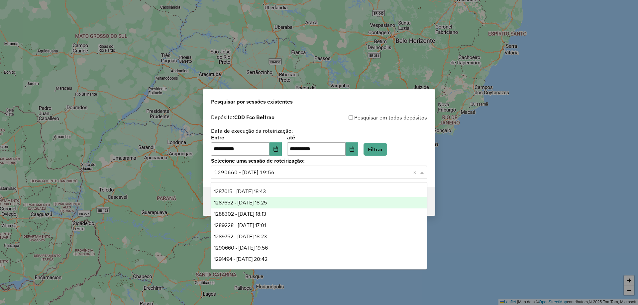
click at [257, 204] on span "1287652 - 03/10/2025 18:25" at bounding box center [240, 203] width 53 height 6
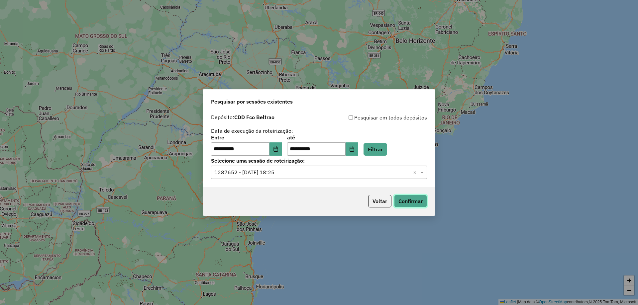
click at [406, 200] on button "Confirmar" at bounding box center [410, 201] width 33 height 13
click at [278, 151] on icon "Choose Date" at bounding box center [275, 149] width 5 height 5
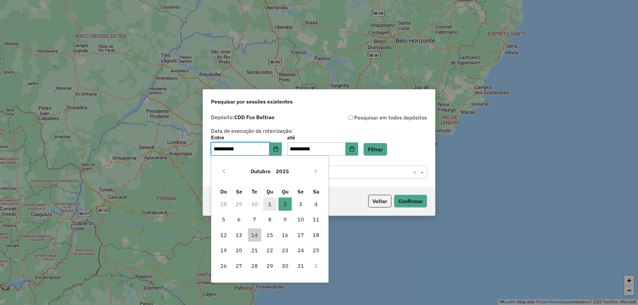
click at [267, 206] on span "1" at bounding box center [269, 204] width 13 height 13
type input "**********"
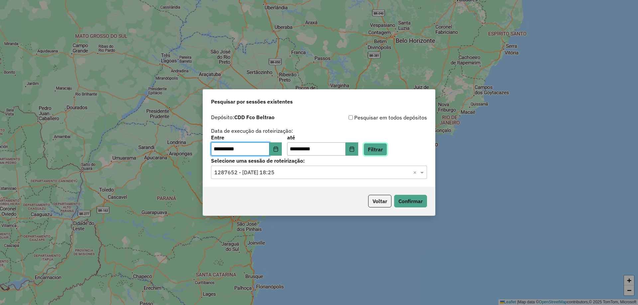
click at [382, 153] on button "Filtrar" at bounding box center [376, 149] width 24 height 13
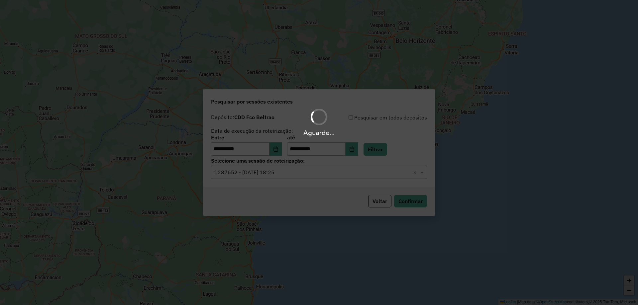
click at [340, 175] on div "Aguarde..." at bounding box center [319, 152] width 638 height 305
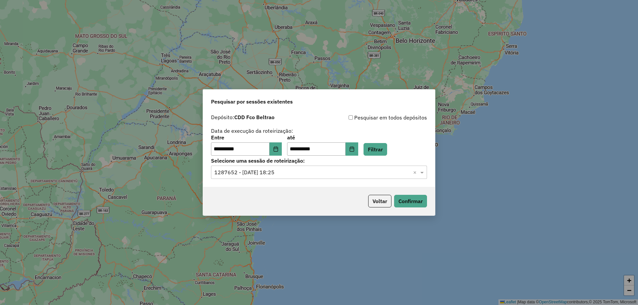
drag, startPoint x: 321, startPoint y: 171, endPoint x: 315, endPoint y: 172, distance: 6.0
click at [320, 171] on input "text" at bounding box center [312, 173] width 196 height 8
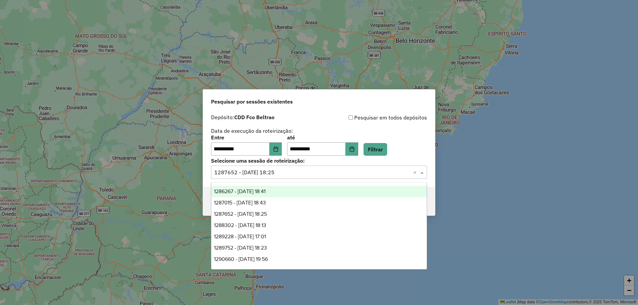
click at [245, 192] on span "1286267 - 01/10/2025 18:41" at bounding box center [240, 192] width 52 height 6
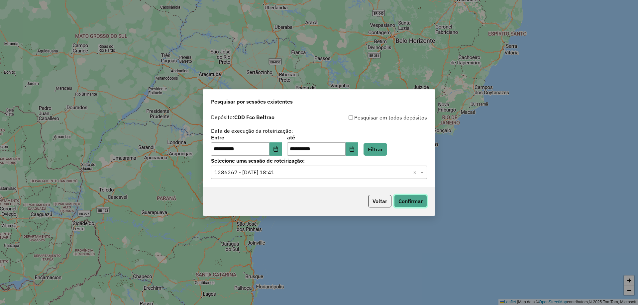
click at [407, 203] on button "Confirmar" at bounding box center [410, 201] width 33 height 13
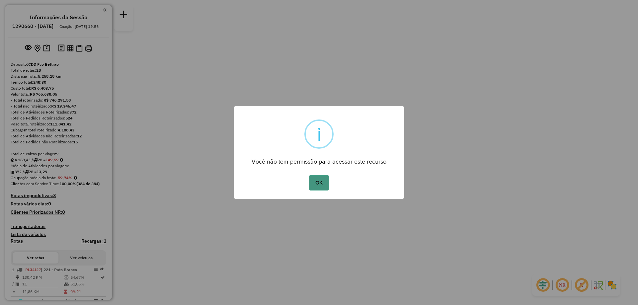
click at [317, 184] on button "OK" at bounding box center [319, 182] width 20 height 15
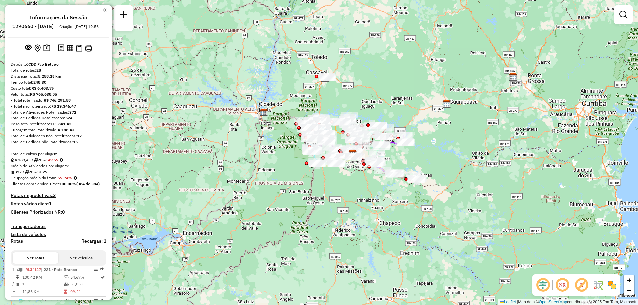
drag, startPoint x: 406, startPoint y: 54, endPoint x: 380, endPoint y: 86, distance: 41.3
click at [380, 86] on div "Janela de atendimento Grade de atendimento Capacidade Transportadoras Veículos …" at bounding box center [319, 152] width 638 height 305
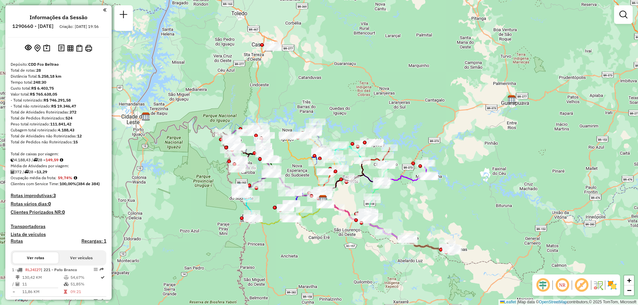
drag, startPoint x: 323, startPoint y: 78, endPoint x: 330, endPoint y: 96, distance: 19.5
click at [330, 97] on div "Janela de atendimento Grade de atendimento Capacidade Transportadoras Veículos …" at bounding box center [319, 152] width 638 height 305
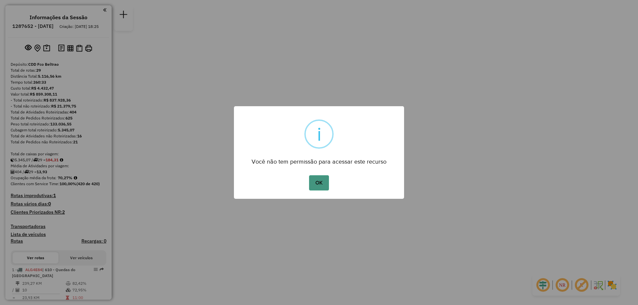
click at [316, 183] on button "OK" at bounding box center [319, 182] width 20 height 15
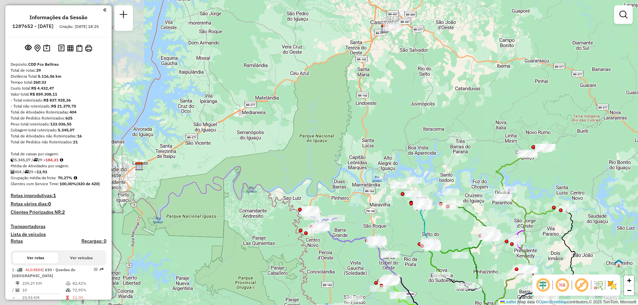
drag, startPoint x: 241, startPoint y: 144, endPoint x: 355, endPoint y: 222, distance: 137.4
click at [355, 222] on div "Janela de atendimento Grade de atendimento Capacidade Transportadoras Veículos …" at bounding box center [319, 152] width 638 height 305
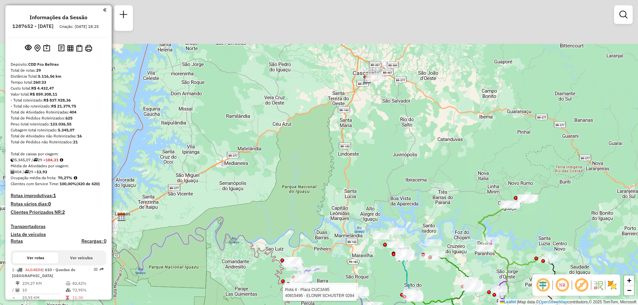
drag, startPoint x: 352, startPoint y: 76, endPoint x: 311, endPoint y: 152, distance: 85.6
click at [311, 153] on div "Rota 4 - Placa CUC3A95 40900112 - COMERCIO VAREJISTA D Rota 4 - Placa CUC3A95 4…" at bounding box center [319, 152] width 638 height 305
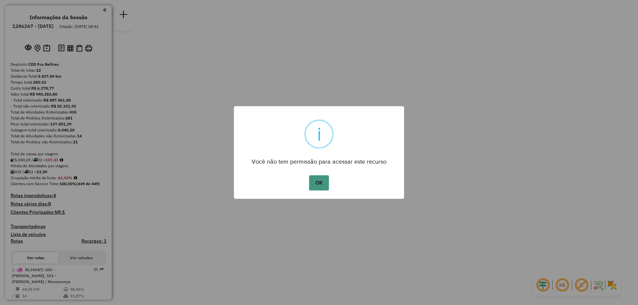
click at [319, 177] on button "OK" at bounding box center [319, 182] width 20 height 15
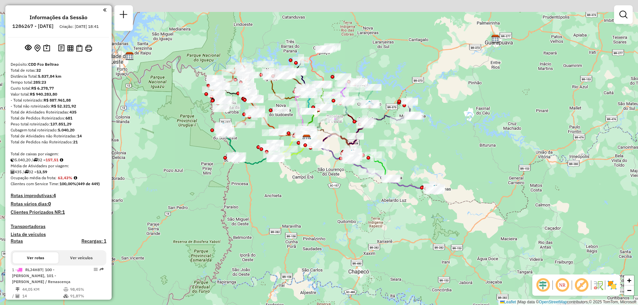
drag, startPoint x: 270, startPoint y: 102, endPoint x: 272, endPoint y: 118, distance: 16.7
click at [272, 118] on div "Janela de atendimento Grade de atendimento Capacidade Transportadoras Veículos …" at bounding box center [319, 152] width 638 height 305
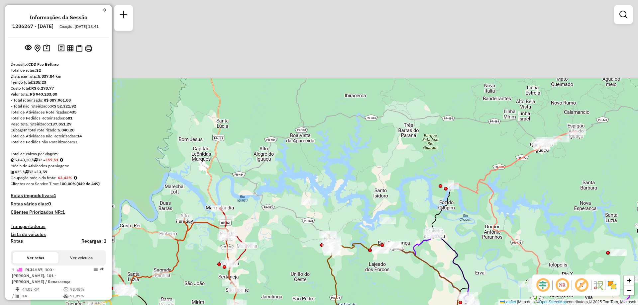
drag, startPoint x: 296, startPoint y: 206, endPoint x: 305, endPoint y: 224, distance: 19.8
click at [306, 224] on div "Janela de atendimento Grade de atendimento Capacidade Transportadoras Veículos …" at bounding box center [319, 152] width 638 height 305
